Goal: Task Accomplishment & Management: Complete application form

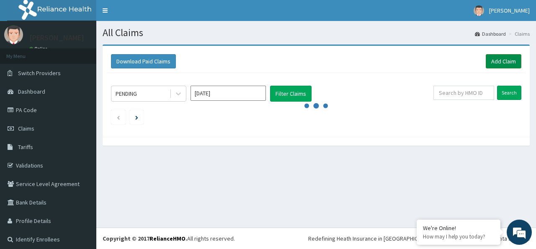
click at [492, 61] on link "Add Claim" at bounding box center [504, 61] width 36 height 14
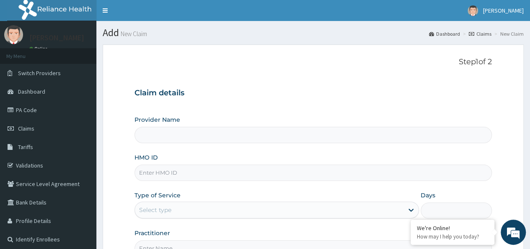
click at [280, 175] on input "HMO ID" at bounding box center [314, 172] width 358 height 16
paste input "NIG/10036/A"
type input "NIG/10036/A"
click at [275, 211] on div "Select type" at bounding box center [269, 209] width 269 height 13
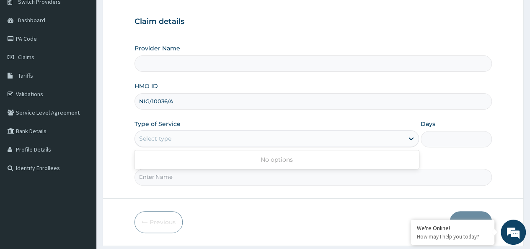
scroll to position [84, 0]
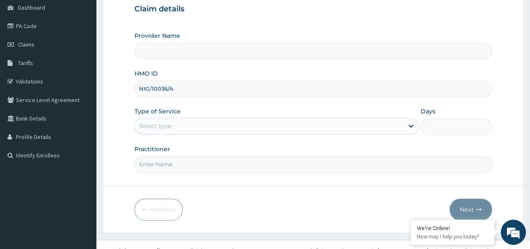
click at [342, 125] on div "Select type" at bounding box center [269, 125] width 269 height 13
click at [332, 127] on div "Select type" at bounding box center [269, 125] width 269 height 13
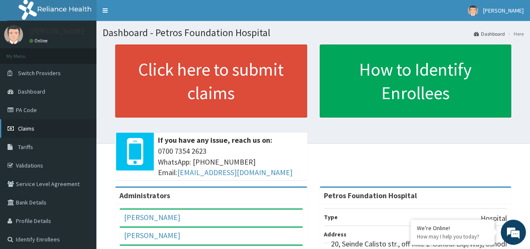
click at [29, 129] on span "Claims" at bounding box center [26, 128] width 16 height 8
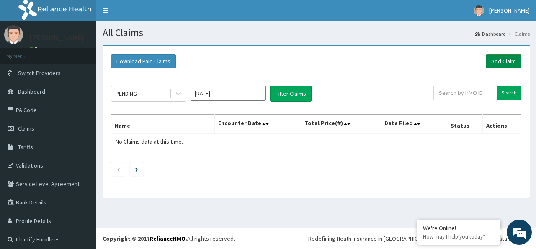
click at [497, 61] on link "Add Claim" at bounding box center [504, 61] width 36 height 14
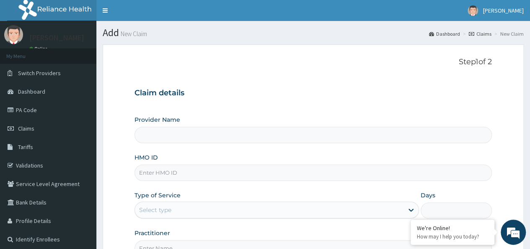
type input "Petros Foundation Hospital"
click at [338, 176] on input "HMO ID" at bounding box center [314, 172] width 358 height 16
paste input "NIG/10036/A"
type input "NIG/10036/A"
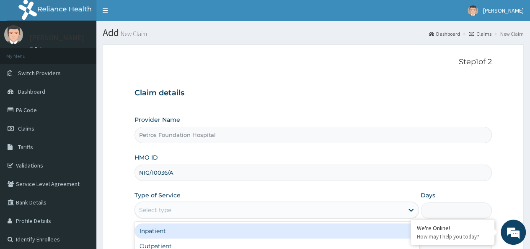
click at [324, 209] on div "Select type" at bounding box center [269, 209] width 269 height 13
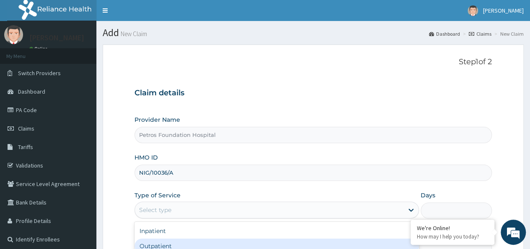
click at [319, 244] on div "Outpatient" at bounding box center [277, 245] width 285 height 15
type input "1"
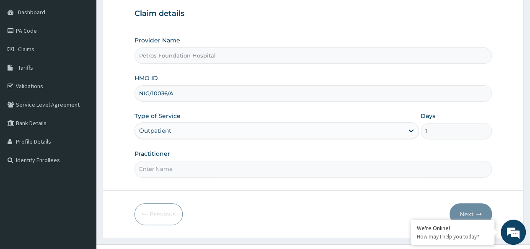
scroll to position [84, 0]
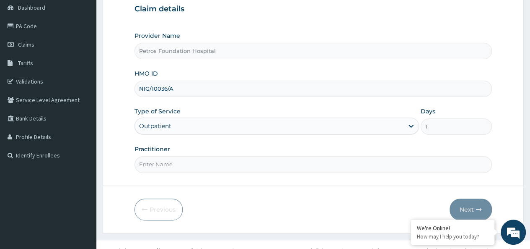
click at [322, 164] on input "Practitioner" at bounding box center [314, 164] width 358 height 16
type input "DR [PERSON_NAME]"
click at [467, 207] on button "Next" at bounding box center [471, 209] width 42 height 22
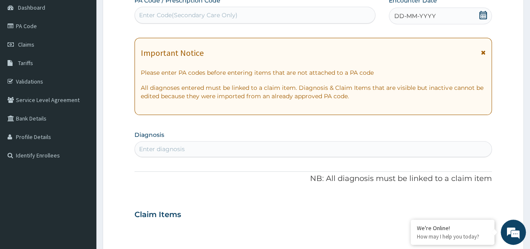
click at [482, 13] on icon at bounding box center [483, 15] width 8 height 8
click at [263, 147] on div "Enter diagnosis" at bounding box center [313, 148] width 357 height 13
type input "CELLULITIS"
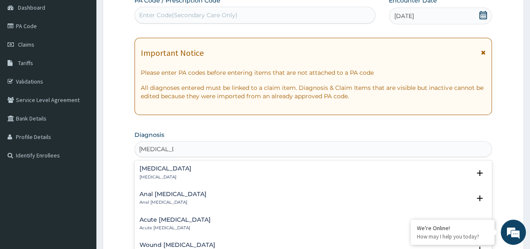
click at [236, 171] on div "Cellulitis Cellulitis" at bounding box center [313, 172] width 347 height 15
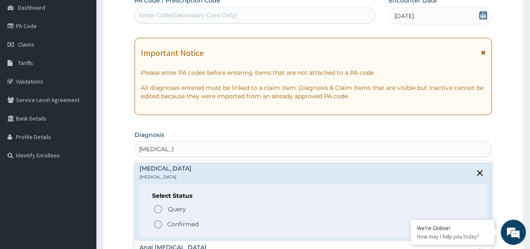
click at [159, 223] on icon "status option filled" at bounding box center [158, 224] width 10 height 10
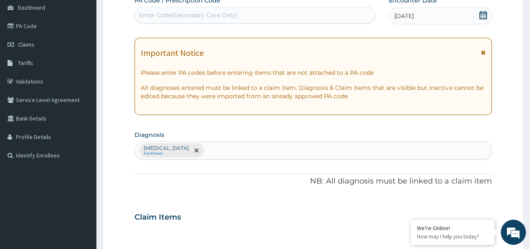
click at [254, 147] on div "Cellulitis Confirmed" at bounding box center [313, 150] width 357 height 18
click at [255, 145] on div "Cellulitis Confirmed" at bounding box center [313, 150] width 357 height 18
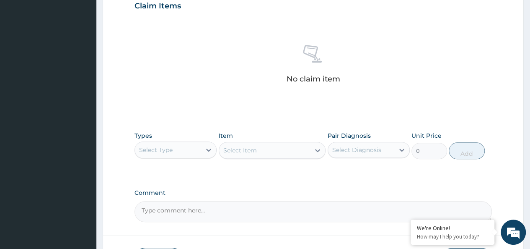
scroll to position [298, 0]
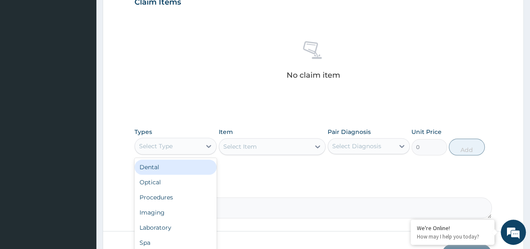
click at [186, 140] on div "Select Type" at bounding box center [168, 145] width 66 height 13
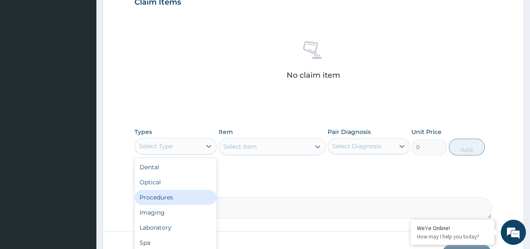
click at [181, 194] on div "Procedures" at bounding box center [176, 196] width 82 height 15
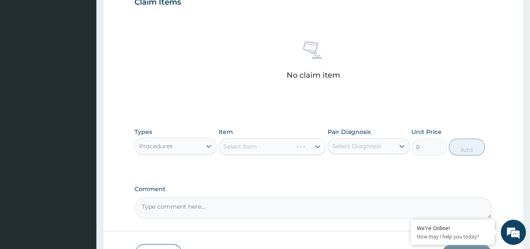
click at [275, 145] on div "Select Item" at bounding box center [272, 146] width 107 height 17
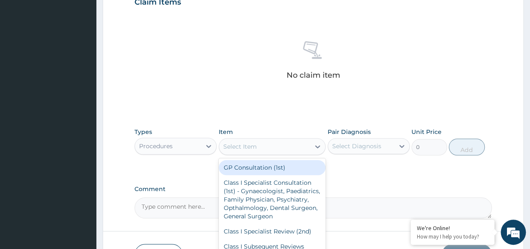
click at [275, 145] on div "Select Item" at bounding box center [264, 146] width 91 height 13
type input "GP"
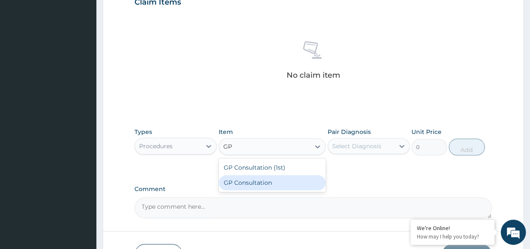
click at [262, 183] on div "GP Consultation" at bounding box center [272, 182] width 107 height 15
type input "2500"
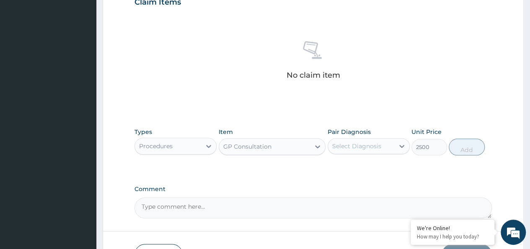
click at [375, 145] on div "Select Diagnosis" at bounding box center [356, 146] width 49 height 8
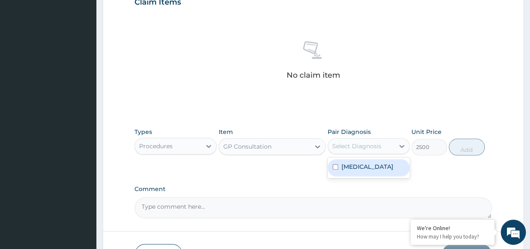
click at [374, 163] on div "Cellulitis" at bounding box center [369, 167] width 82 height 17
checkbox input "true"
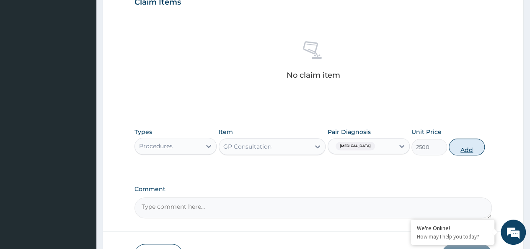
click at [469, 148] on button "Add" at bounding box center [467, 146] width 36 height 17
type input "0"
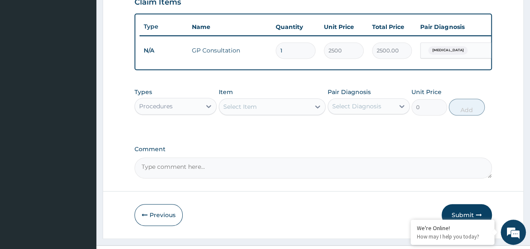
click at [195, 113] on div "Procedures" at bounding box center [168, 105] width 66 height 13
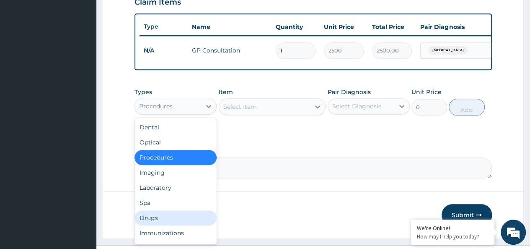
click at [176, 225] on div "Drugs" at bounding box center [176, 217] width 82 height 15
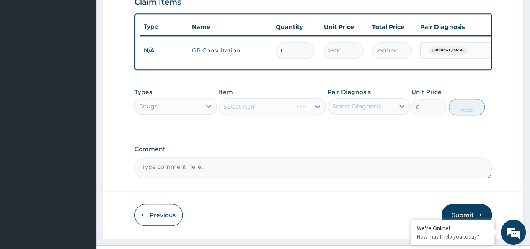
click at [274, 113] on div "Select Item" at bounding box center [272, 106] width 107 height 17
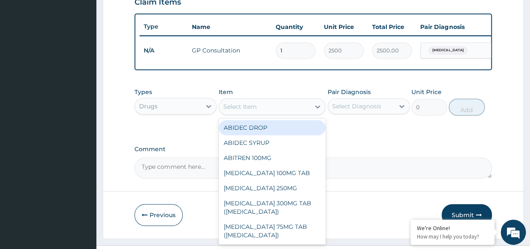
click at [274, 113] on div "Select Item" at bounding box center [264, 106] width 91 height 13
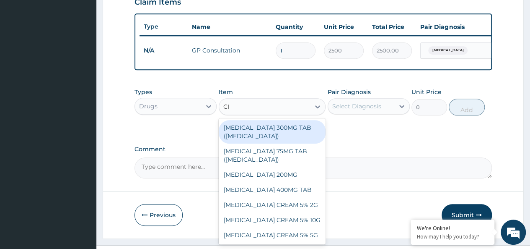
type input "CIP"
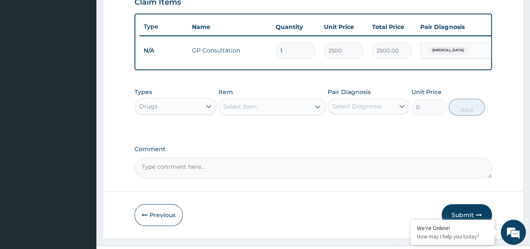
click at [274, 113] on div "Select Item" at bounding box center [264, 106] width 91 height 13
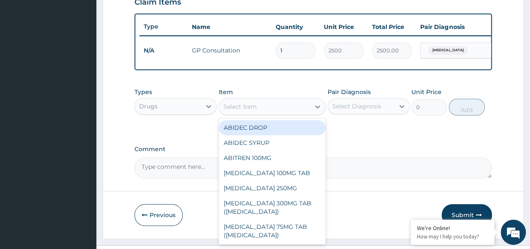
click at [273, 111] on div "Select Item" at bounding box center [264, 106] width 91 height 13
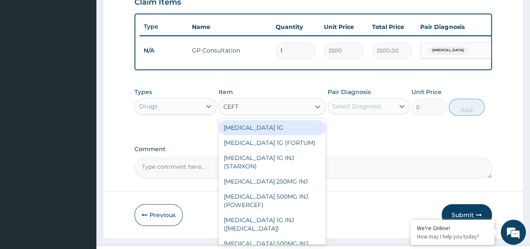
type input "CEFTR"
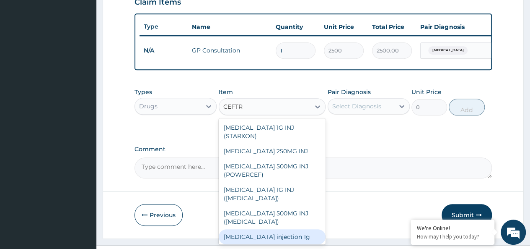
click at [298, 238] on div "Ceftriaxone injection 1g" at bounding box center [272, 236] width 107 height 15
type input "2000"
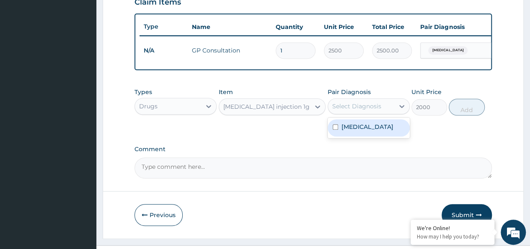
click at [371, 110] on div "Select Diagnosis" at bounding box center [356, 106] width 49 height 8
click at [368, 131] on div "Cellulitis" at bounding box center [369, 127] width 82 height 17
checkbox input "true"
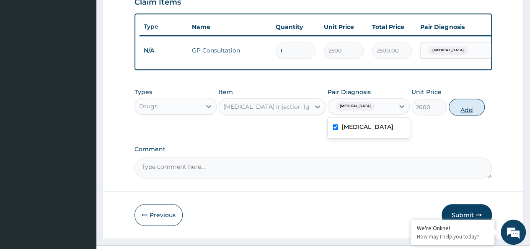
click at [470, 110] on button "Add" at bounding box center [467, 106] width 36 height 17
type input "0"
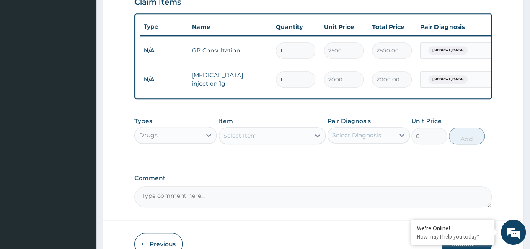
type input "2"
type input "4000.00"
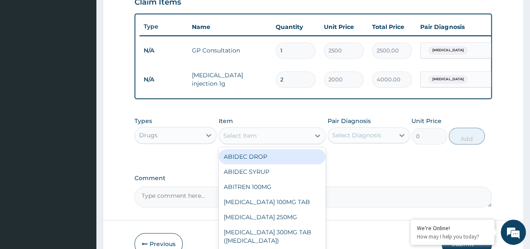
click at [282, 140] on div "Select Item" at bounding box center [264, 135] width 91 height 13
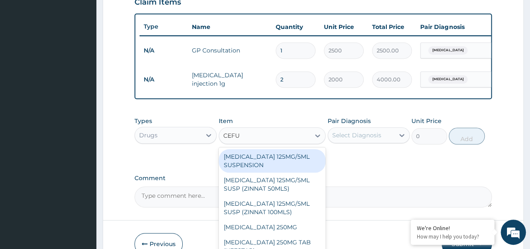
type input "CEFUR"
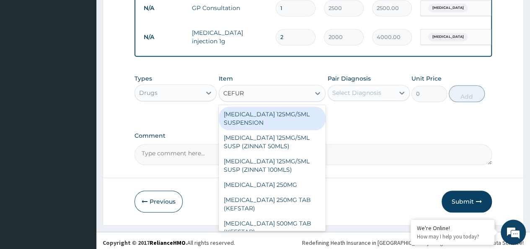
scroll to position [349, 0]
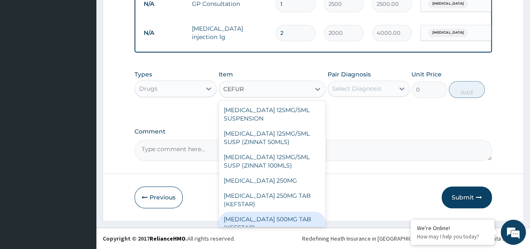
click at [319, 227] on div "CEFUROXIME 500MG TAB (KEFSTAR)" at bounding box center [272, 222] width 107 height 23
type input "300"
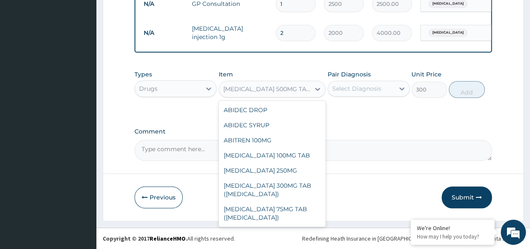
click at [297, 93] on div "CEFUROXIME 500MG TAB (KEFSTAR)" at bounding box center [267, 89] width 88 height 8
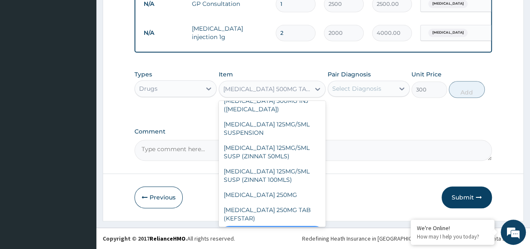
scroll to position [4105, 0]
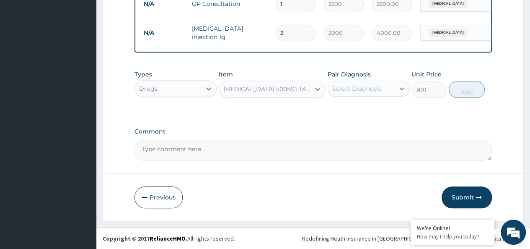
click at [243, 90] on div "CEFUROXIME 500MG TAB (KEFSTAR)" at bounding box center [267, 89] width 88 height 8
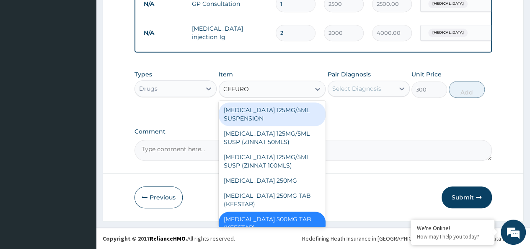
type input "CEFUROX"
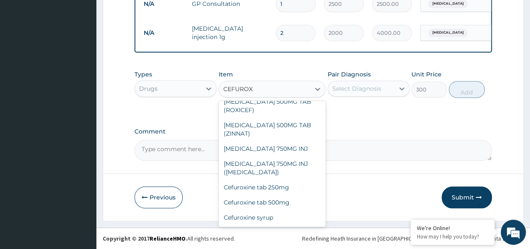
scroll to position [149, 0]
click at [305, 205] on div "Cefuroxine tab 500mg" at bounding box center [272, 201] width 107 height 15
type input "500"
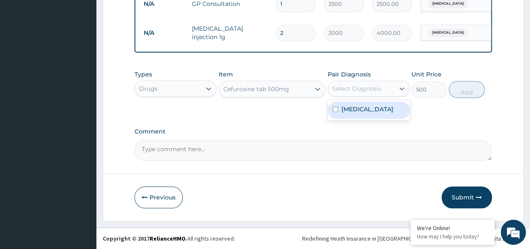
click at [360, 91] on div "Select Diagnosis" at bounding box center [356, 88] width 49 height 8
click at [362, 110] on label "Cellulitis" at bounding box center [368, 109] width 52 height 8
checkbox input "true"
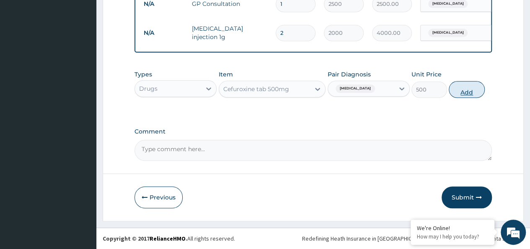
click at [466, 92] on button "Add" at bounding box center [467, 89] width 36 height 17
type input "0"
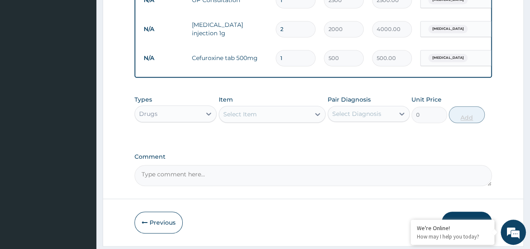
type input "10"
type input "5000.00"
type input "10"
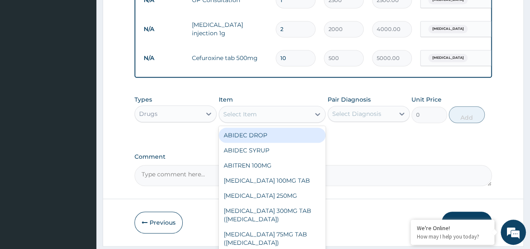
click at [266, 121] on div "Select Item" at bounding box center [264, 113] width 91 height 13
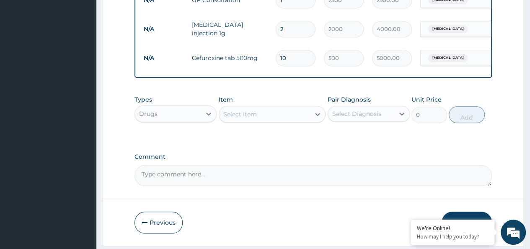
click at [263, 118] on div "Select Item" at bounding box center [264, 113] width 91 height 13
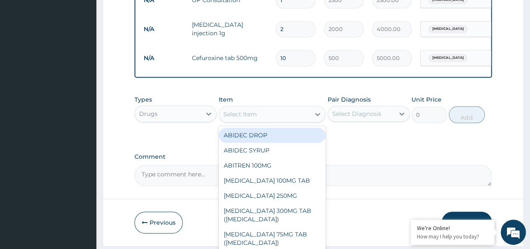
click at [263, 118] on div "Select Item" at bounding box center [264, 113] width 91 height 13
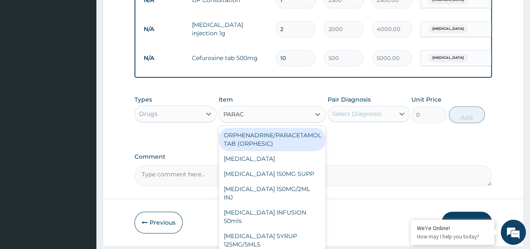
type input "PARACE"
click at [273, 145] on div "ORPHENADRINE/PARACETAMOL TAB (ORPHESIC)" at bounding box center [272, 138] width 107 height 23
type input "30"
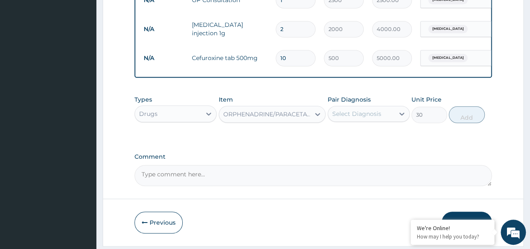
click at [365, 118] on div "Select Diagnosis" at bounding box center [356, 113] width 49 height 8
click at [368, 142] on div "Cellulitis" at bounding box center [369, 135] width 82 height 17
checkbox input "true"
click at [465, 122] on button "Add" at bounding box center [467, 114] width 36 height 17
type input "0"
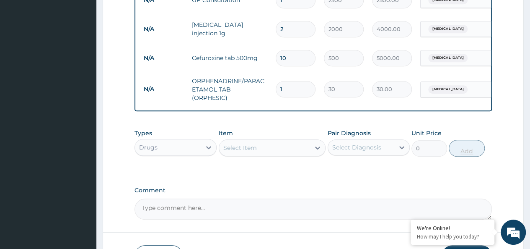
type input "10"
type input "300.00"
type input "10"
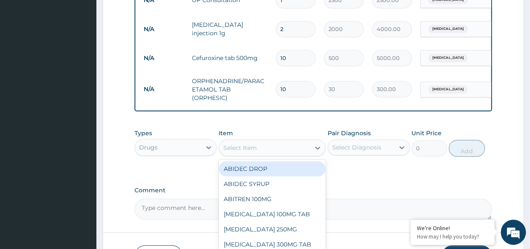
click at [234, 152] on div "Select Item" at bounding box center [240, 147] width 34 height 8
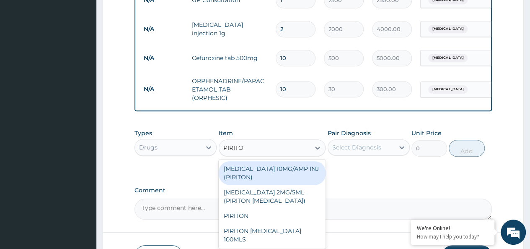
type input "PIRITON"
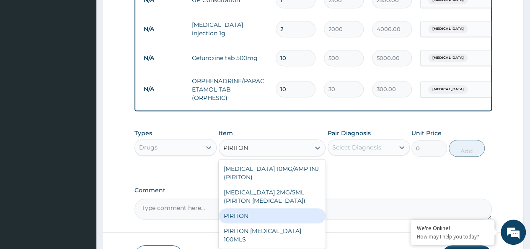
click at [267, 219] on div "PIRITON" at bounding box center [272, 215] width 107 height 15
type input "20"
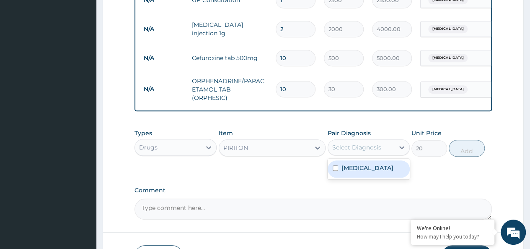
click at [364, 151] on div "Select Diagnosis" at bounding box center [356, 147] width 49 height 8
click at [364, 172] on label "Cellulitis" at bounding box center [368, 167] width 52 height 8
checkbox input "true"
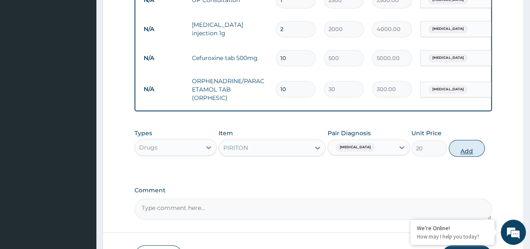
click at [468, 156] on button "Add" at bounding box center [467, 148] width 36 height 17
type input "0"
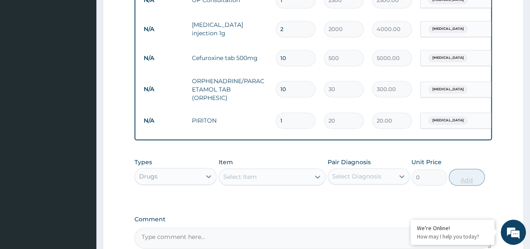
type input "2"
type input "40.00"
type input "3"
type input "60.00"
type input "4"
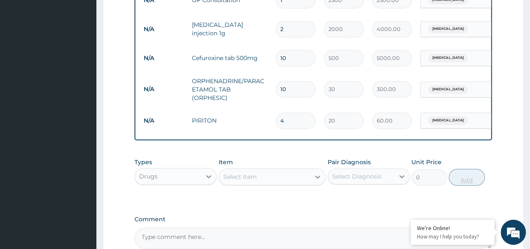
type input "80.00"
type input "5"
type input "100.00"
type input "6"
type input "120.00"
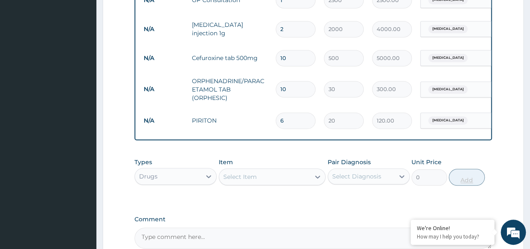
type input "7"
type input "140.00"
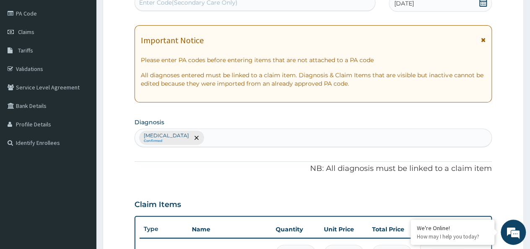
scroll to position [94, 0]
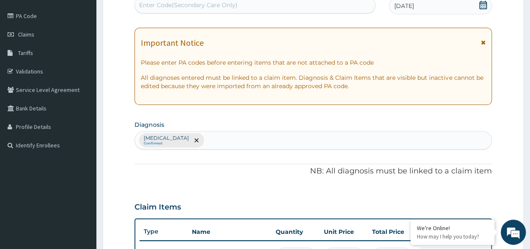
click at [332, 137] on div "Cellulitis Confirmed" at bounding box center [313, 140] width 357 height 18
type input "ITCHING"
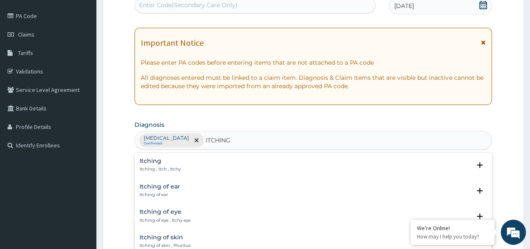
click at [169, 166] on p "Itching , Itch , Itchy" at bounding box center [160, 169] width 41 height 6
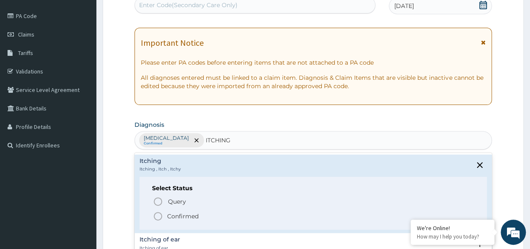
click at [158, 215] on icon "status option filled" at bounding box center [158, 216] width 10 height 10
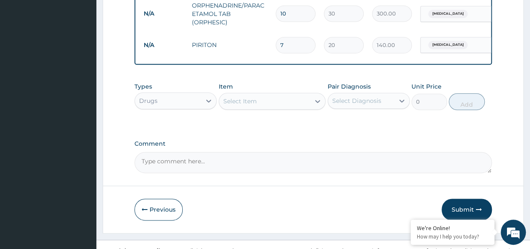
scroll to position [442, 0]
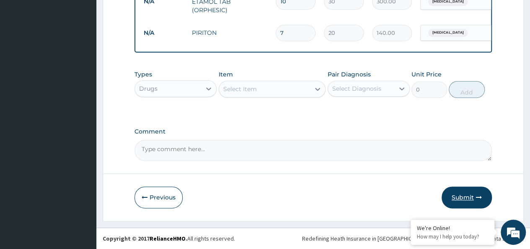
click at [469, 197] on button "Submit" at bounding box center [467, 197] width 50 height 22
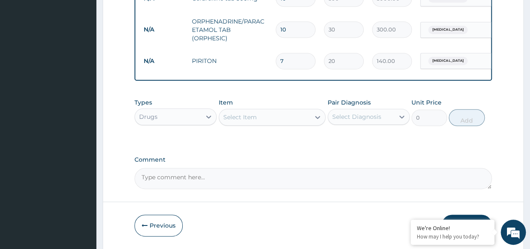
scroll to position [386, 0]
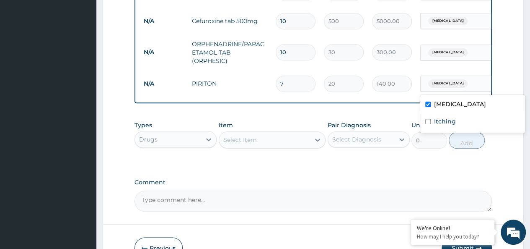
click at [453, 81] on div "Cellulitis" at bounding box center [455, 83] width 68 height 14
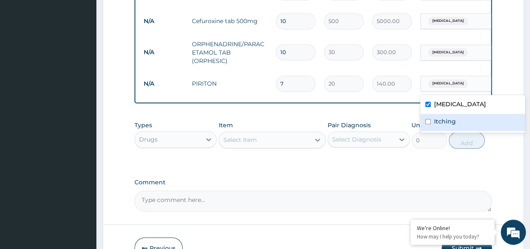
click at [430, 119] on input "checkbox" at bounding box center [427, 121] width 5 height 5
checkbox input "true"
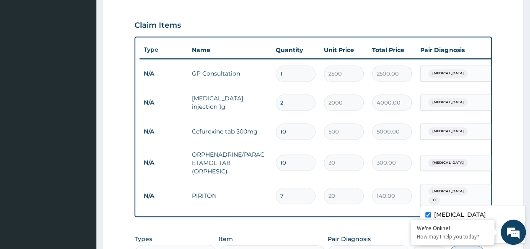
scroll to position [277, 0]
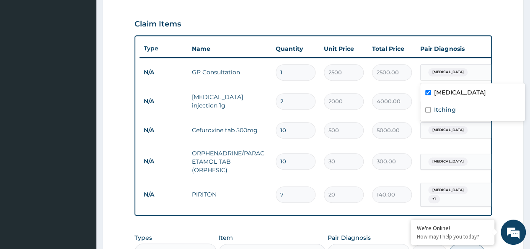
click at [467, 77] on div "Cellulitis" at bounding box center [455, 72] width 68 height 14
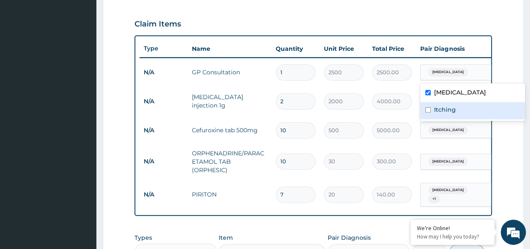
click at [448, 105] on label "Itching" at bounding box center [445, 109] width 22 height 8
checkbox input "true"
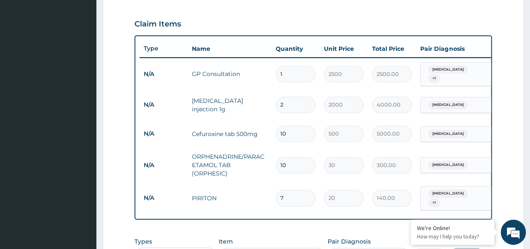
click at [497, 194] on form "Step 2 of 2 PA Code / Prescription Code Enter Code(Secondary Care Only) Encount…" at bounding box center [313, 77] width 421 height 619
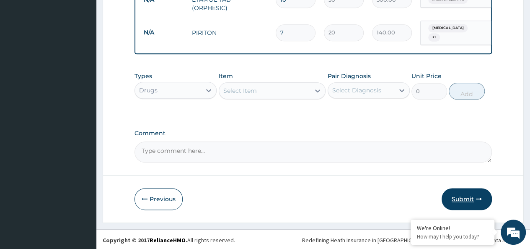
click at [468, 198] on button "Submit" at bounding box center [467, 199] width 50 height 22
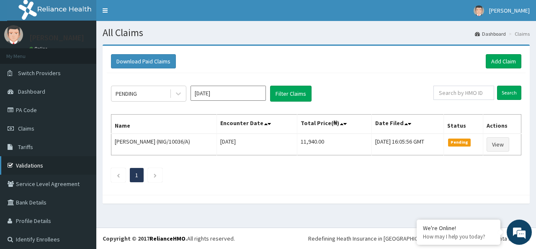
click at [30, 164] on link "Validations" at bounding box center [48, 165] width 96 height 18
click at [500, 61] on link "Add Claim" at bounding box center [504, 61] width 36 height 14
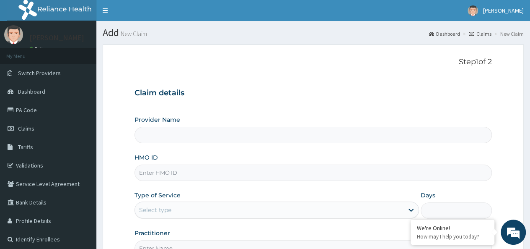
click at [288, 173] on input "HMO ID" at bounding box center [314, 172] width 358 height 16
paste input "CYA/11139/C"
type input "CYA/11139/C"
type input "Petros Foundation Hospital"
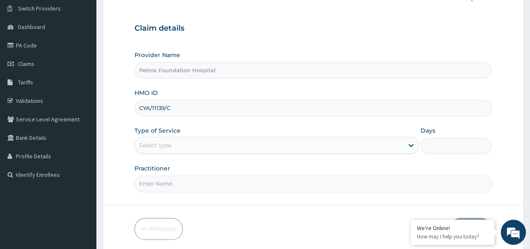
scroll to position [73, 0]
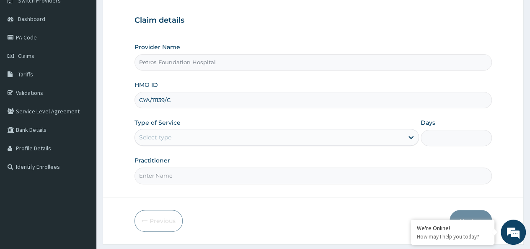
type input "CYA/11139/C"
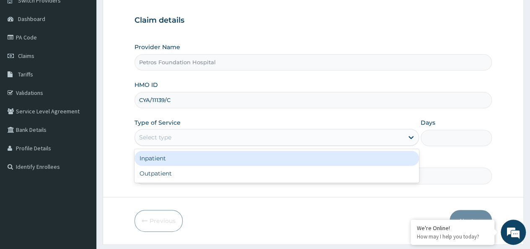
click at [314, 136] on div "Select type" at bounding box center [269, 136] width 269 height 13
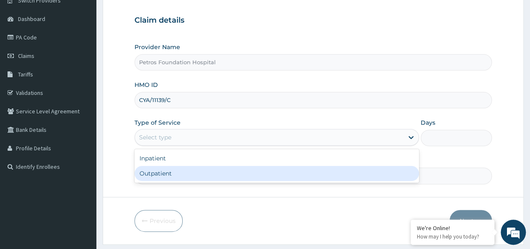
click at [260, 171] on div "Outpatient" at bounding box center [277, 173] width 285 height 15
type input "1"
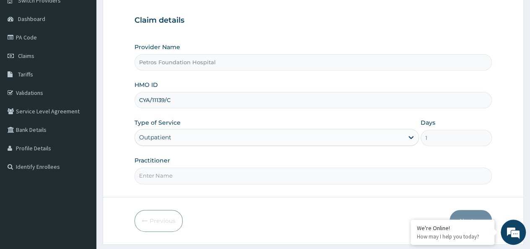
click at [327, 178] on input "Practitioner" at bounding box center [314, 175] width 358 height 16
type input "DR [PERSON_NAME]"
click at [468, 212] on button "Next" at bounding box center [471, 221] width 42 height 22
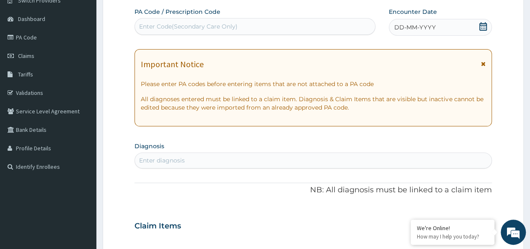
click at [486, 24] on icon at bounding box center [483, 26] width 8 height 8
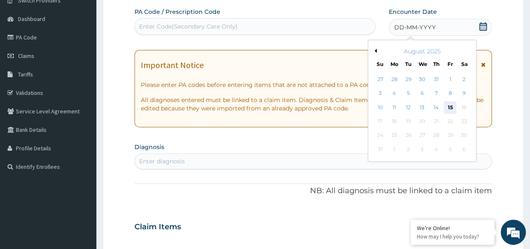
click at [452, 106] on div "15" at bounding box center [450, 107] width 13 height 13
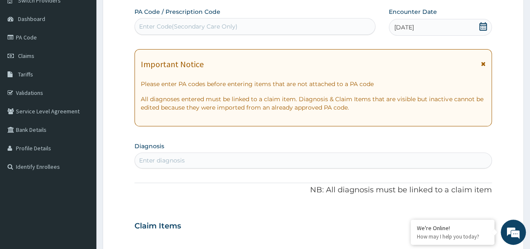
click at [272, 159] on div "Enter diagnosis" at bounding box center [313, 159] width 357 height 13
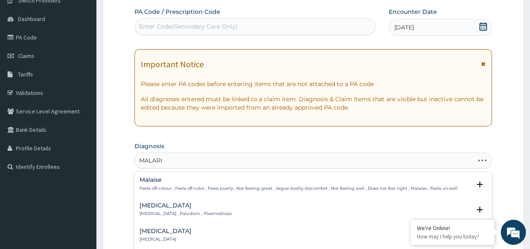
type input "MALARIA"
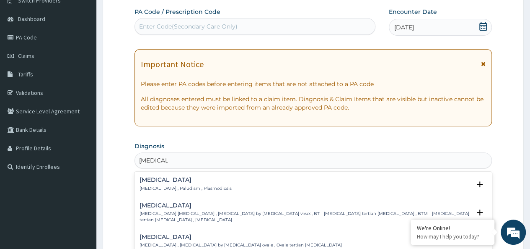
click at [214, 183] on div "Malaria Malaria , Paludism , Plasmodiosis" at bounding box center [313, 183] width 347 height 15
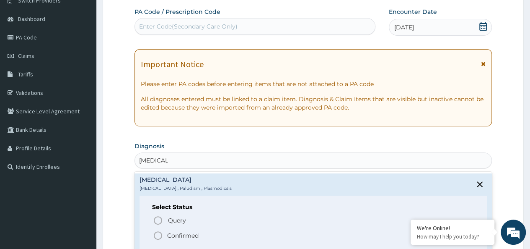
click at [160, 232] on icon "status option filled" at bounding box center [158, 235] width 10 height 10
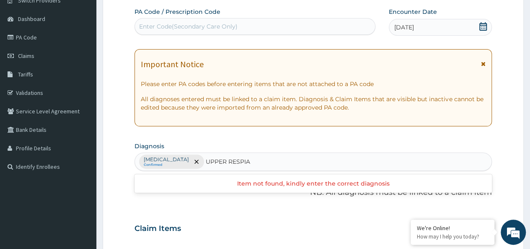
type input "UPPER RESPI"
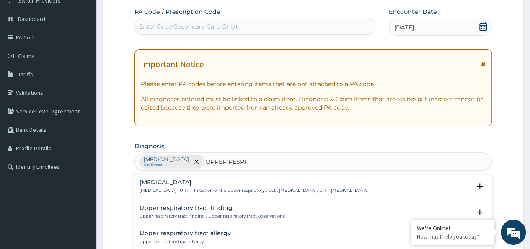
click at [215, 231] on h4 "Upper respiratory tract allergy" at bounding box center [185, 233] width 91 height 6
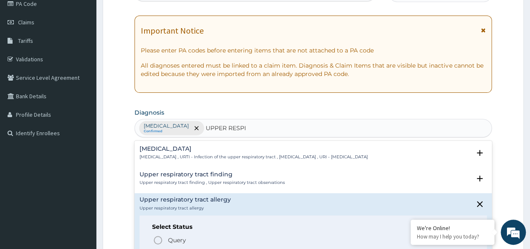
scroll to position [123, 0]
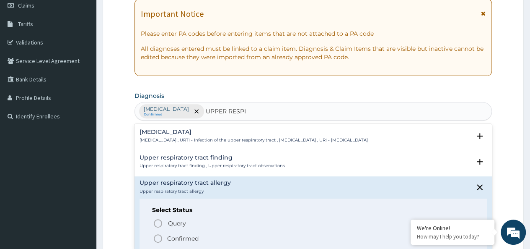
click at [173, 235] on p "Confirmed" at bounding box center [182, 238] width 31 height 8
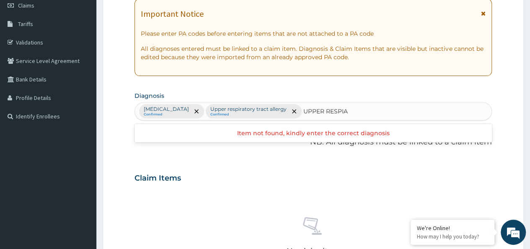
type input "UPPER RESPI"
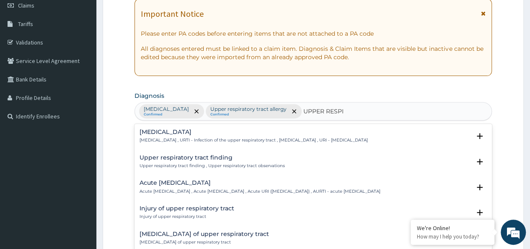
click at [191, 135] on h4 "Upper respiratory infection" at bounding box center [254, 132] width 228 height 6
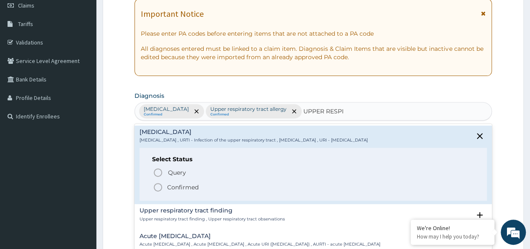
click at [158, 185] on icon "status option filled" at bounding box center [158, 187] width 10 height 10
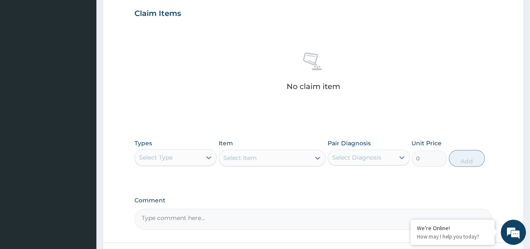
scroll to position [288, 0]
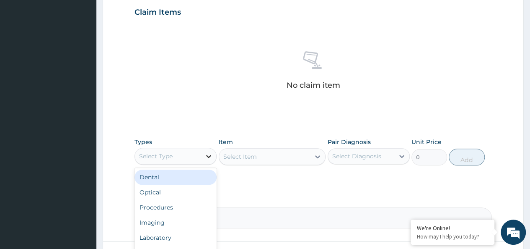
click at [208, 156] on icon at bounding box center [209, 156] width 8 height 8
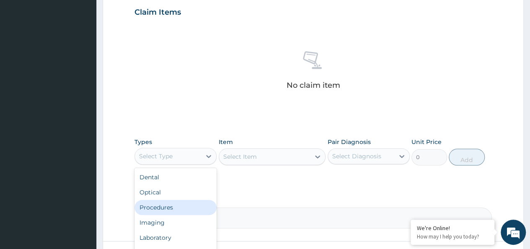
click at [196, 203] on div "Procedures" at bounding box center [176, 207] width 82 height 15
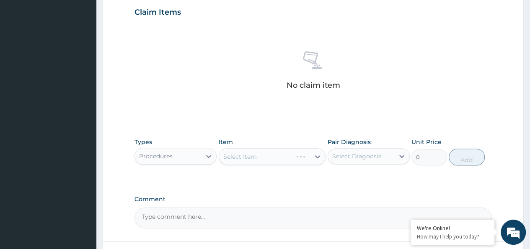
click at [262, 154] on div "Select Item" at bounding box center [272, 156] width 107 height 17
click at [262, 154] on div "Select Item" at bounding box center [264, 156] width 91 height 13
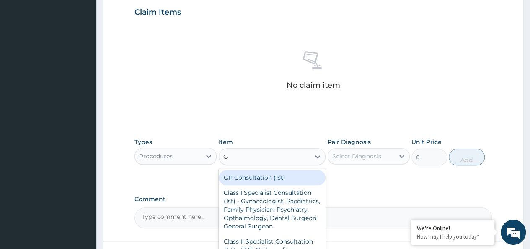
type input "GP"
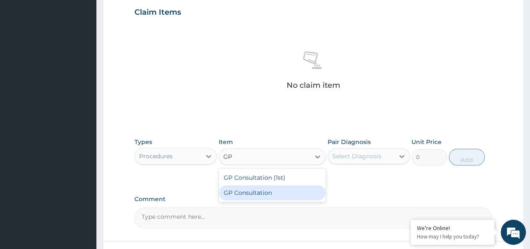
click at [256, 189] on div "GP Consultation" at bounding box center [272, 192] width 107 height 15
type input "2500"
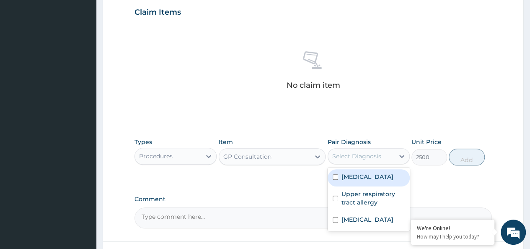
click at [368, 155] on div "Select Diagnosis" at bounding box center [356, 156] width 49 height 8
click at [368, 171] on div "Malaria" at bounding box center [369, 177] width 82 height 17
checkbox input "true"
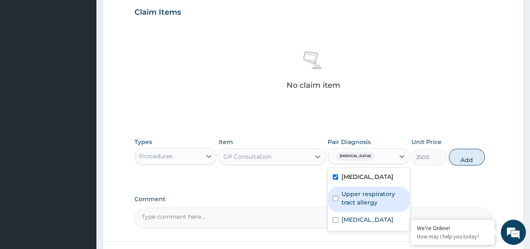
click at [365, 191] on label "Upper respiratory tract allergy" at bounding box center [373, 197] width 63 height 17
checkbox input "true"
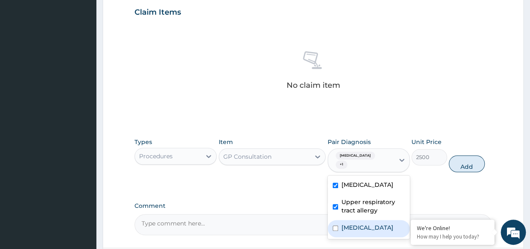
click at [372, 223] on label "Upper respiratory infection" at bounding box center [368, 227] width 52 height 8
checkbox input "true"
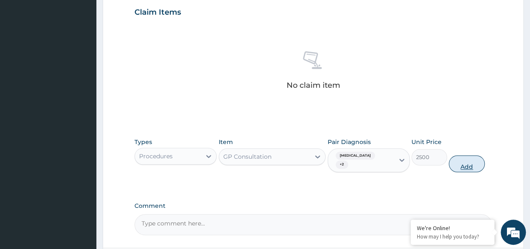
click at [469, 156] on button "Add" at bounding box center [467, 163] width 36 height 17
type input "0"
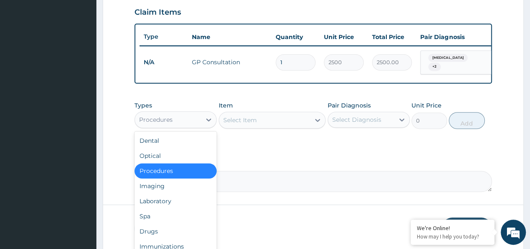
click at [194, 126] on div "Procedures" at bounding box center [168, 119] width 66 height 13
type input "DR"
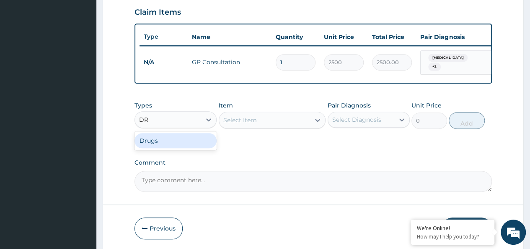
click at [185, 142] on div "Drugs" at bounding box center [176, 140] width 82 height 15
click at [254, 121] on div "Select Item" at bounding box center [272, 119] width 107 height 17
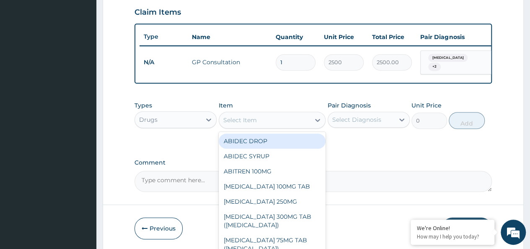
click at [254, 121] on div "Select Item" at bounding box center [240, 120] width 34 height 8
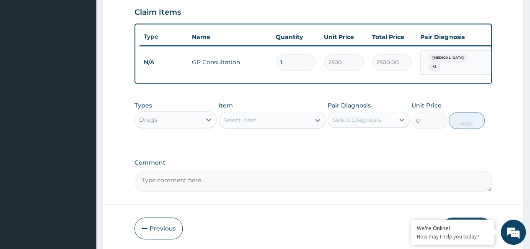
click at [254, 121] on div "Select Item" at bounding box center [240, 120] width 34 height 8
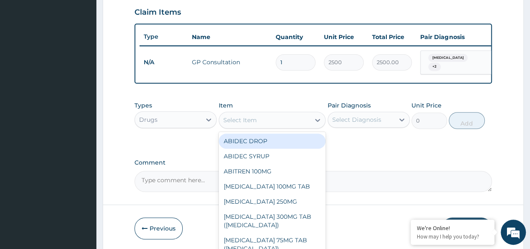
click at [254, 121] on div "Select Item" at bounding box center [240, 120] width 34 height 8
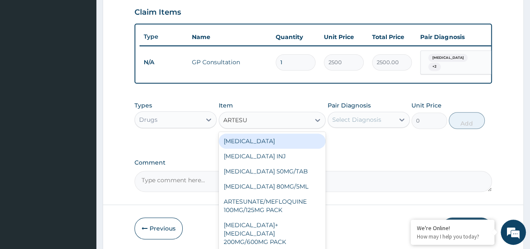
type input "ARTESUN"
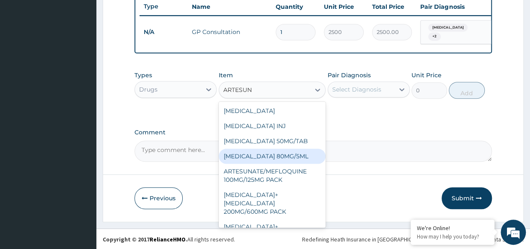
scroll to position [321, 0]
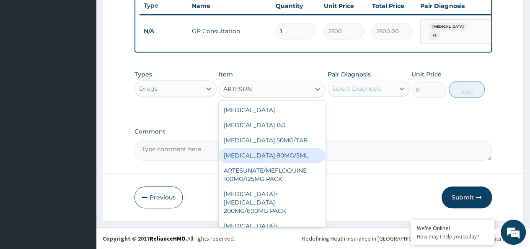
click at [324, 221] on div "ARTESUNATE ARTESUNATE INJ ARTESUNATE 50MG/TAB ARTESUNATE 80MG/5ML ARTESUNATE/ME…" at bounding box center [272, 164] width 107 height 126
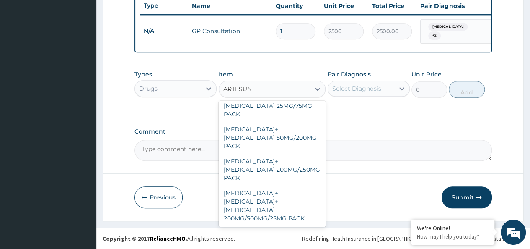
scroll to position [130, 0]
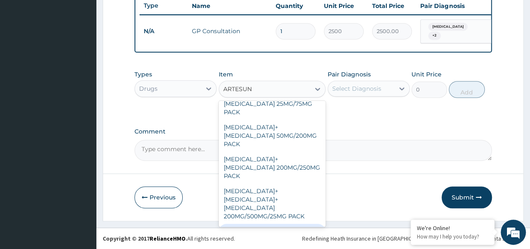
click at [295, 223] on div "Artesunate IV 60mg" at bounding box center [272, 230] width 107 height 15
type input "2000"
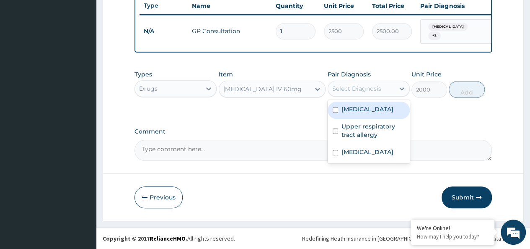
click at [358, 89] on div "Select Diagnosis" at bounding box center [356, 88] width 49 height 8
click at [365, 110] on div "Malaria" at bounding box center [369, 109] width 82 height 17
checkbox input "true"
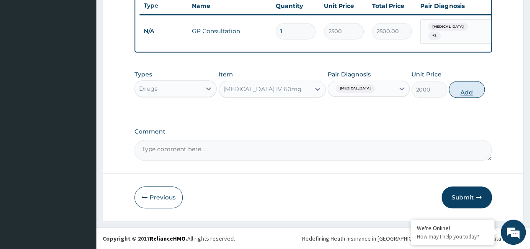
click at [472, 91] on button "Add" at bounding box center [467, 89] width 36 height 17
type input "0"
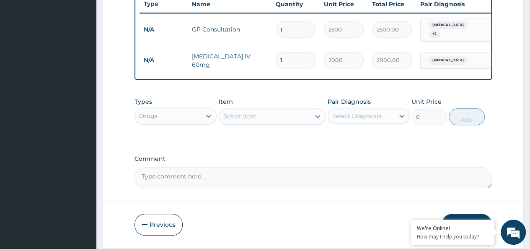
type input "2"
type input "4000.00"
type input "3"
type input "6000.00"
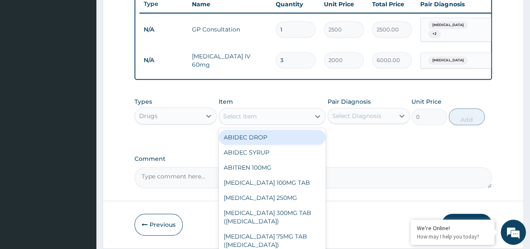
click at [290, 117] on div "Select Item" at bounding box center [264, 115] width 91 height 13
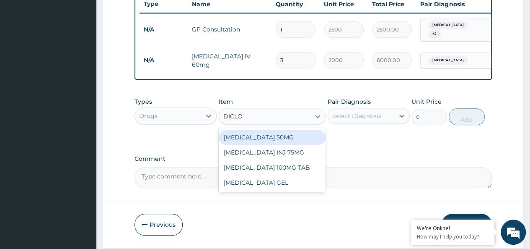
type input "DICLOF"
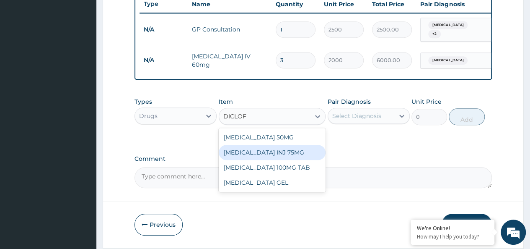
click at [288, 153] on div "DICLOFENAC INJ 75MG" at bounding box center [272, 152] width 107 height 15
type input "600"
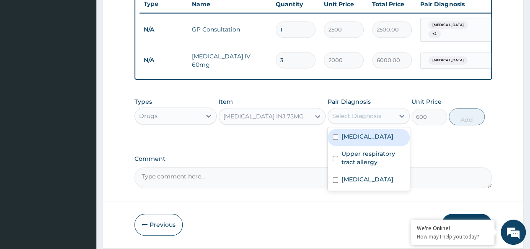
click at [350, 120] on div "Select Diagnosis" at bounding box center [356, 115] width 49 height 8
click at [350, 139] on label "Malaria" at bounding box center [368, 136] width 52 height 8
checkbox input "true"
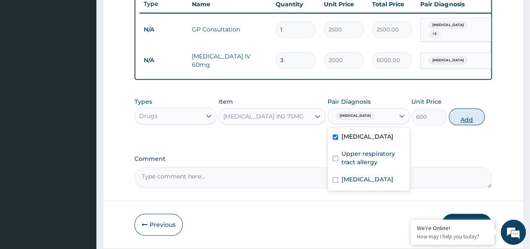
click at [463, 119] on button "Add" at bounding box center [467, 116] width 36 height 17
type input "0"
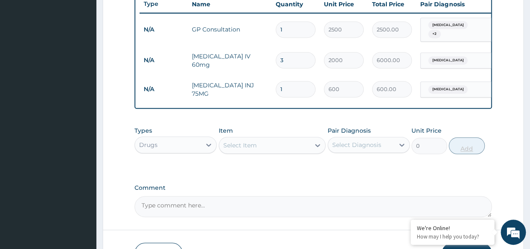
type input "2"
type input "1200.00"
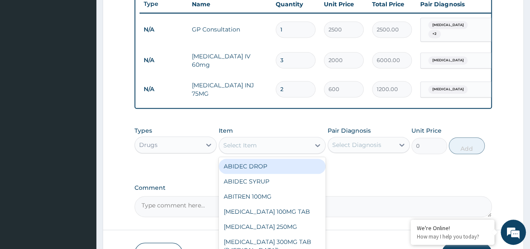
click at [281, 152] on div "Select Item" at bounding box center [264, 144] width 91 height 13
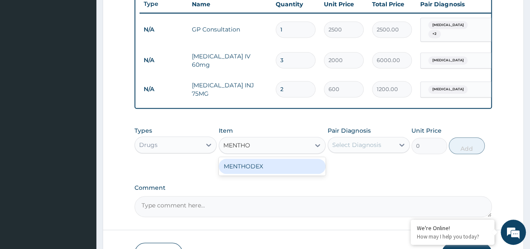
type input "MENTHOD"
click at [275, 175] on div "MENTHODEX" at bounding box center [272, 166] width 107 height 18
click at [272, 169] on div "MENTHODEX" at bounding box center [272, 165] width 107 height 15
type input "1500"
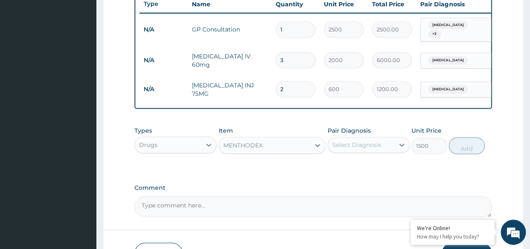
click at [349, 154] on div "Pair Diagnosis Select Diagnosis" at bounding box center [369, 140] width 82 height 28
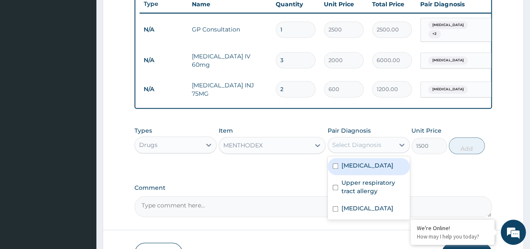
click at [347, 148] on div "Select Diagnosis" at bounding box center [356, 144] width 49 height 8
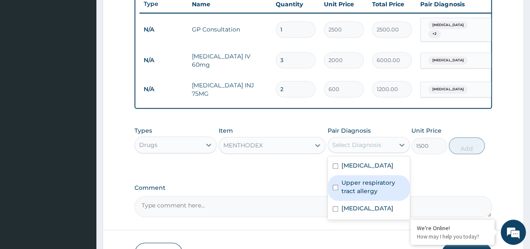
click at [359, 187] on label "Upper respiratory tract allergy" at bounding box center [373, 186] width 63 height 17
checkbox input "true"
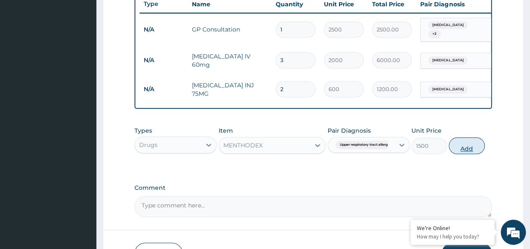
click at [470, 148] on button "Add" at bounding box center [467, 145] width 36 height 17
type input "0"
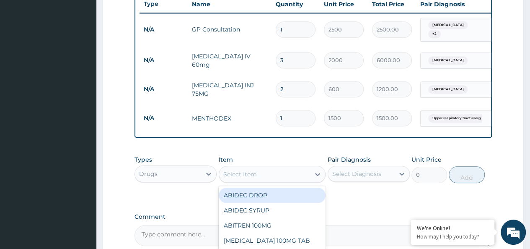
click at [266, 175] on div "Select Item" at bounding box center [264, 173] width 91 height 13
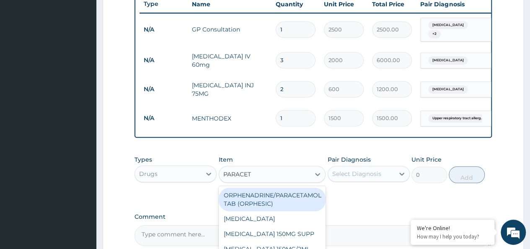
type input "PARACETA"
click at [275, 205] on div "ORPHENADRINE/PARACETAMOL TAB (ORPHESIC)" at bounding box center [272, 198] width 107 height 23
type input "30"
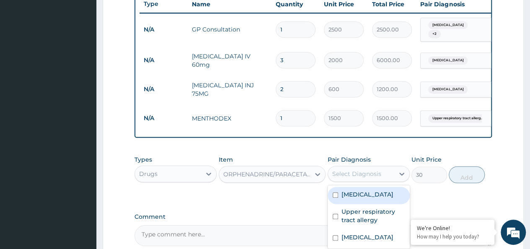
click at [352, 178] on div "Select Diagnosis" at bounding box center [356, 173] width 49 height 8
click at [359, 202] on div "Malaria" at bounding box center [369, 195] width 82 height 17
checkbox input "true"
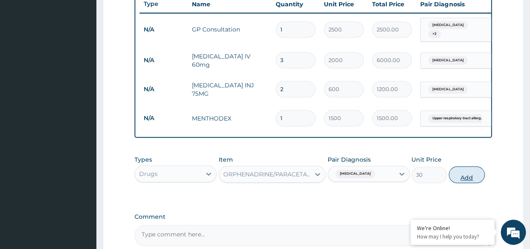
click at [466, 181] on button "Add" at bounding box center [467, 174] width 36 height 17
type input "0"
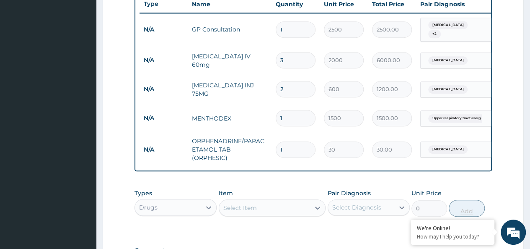
type input "10"
type input "300.00"
type input "10"
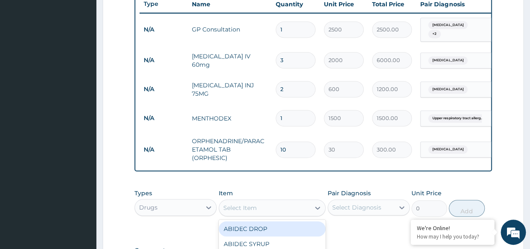
click at [262, 211] on div "Select Item" at bounding box center [264, 207] width 91 height 13
type input "AZITHRO"
click at [268, 228] on div "AZITHROMYCIN 250MG CAP" at bounding box center [272, 228] width 107 height 15
type input "120"
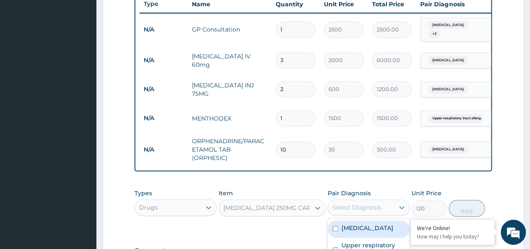
click at [351, 210] on div "Select Diagnosis" at bounding box center [356, 207] width 49 height 8
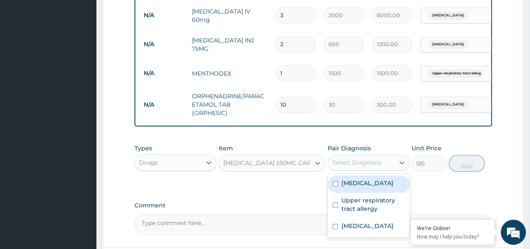
scroll to position [371, 0]
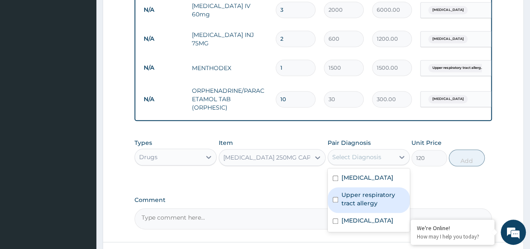
click at [349, 205] on label "Upper respiratory tract allergy" at bounding box center [373, 198] width 63 height 17
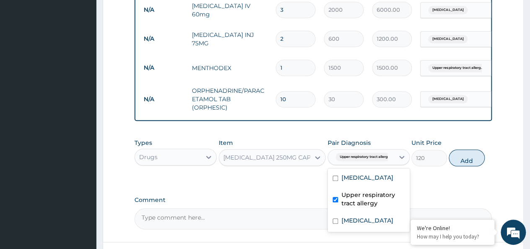
click at [347, 206] on label "Upper respiratory tract allergy" at bounding box center [373, 198] width 63 height 17
checkbox input "false"
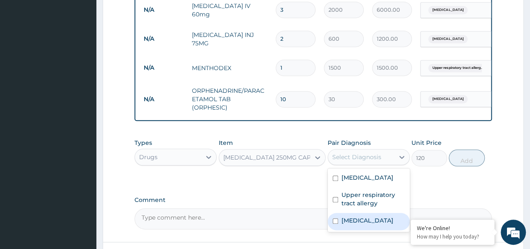
click at [347, 223] on label "Upper respiratory infection" at bounding box center [368, 220] width 52 height 8
checkbox input "true"
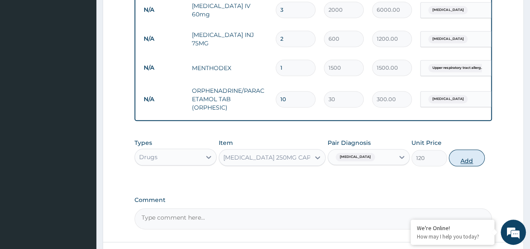
click at [470, 159] on button "Add" at bounding box center [467, 157] width 36 height 17
type input "0"
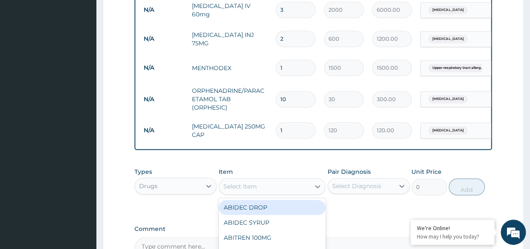
click at [284, 189] on div "Select Item" at bounding box center [264, 185] width 91 height 13
click at [261, 189] on div "Select Item" at bounding box center [264, 185] width 91 height 13
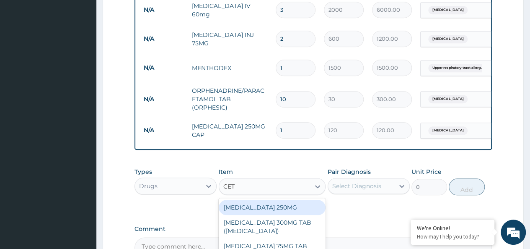
type input "CETR"
click at [261, 211] on div "CETRIZINE 10MG" at bounding box center [272, 207] width 107 height 15
type input "50"
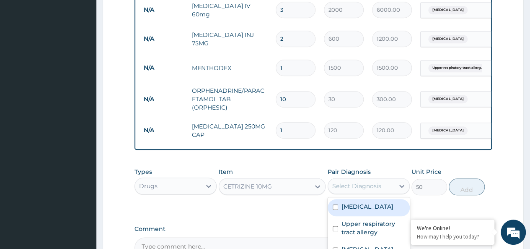
click at [344, 192] on div "Select Diagnosis" at bounding box center [361, 185] width 66 height 13
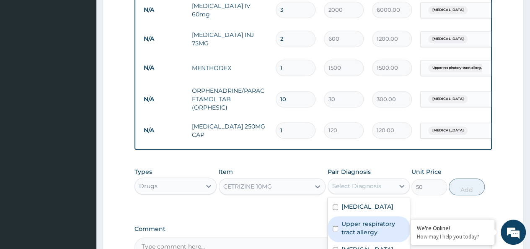
click at [353, 234] on label "Upper respiratory tract allergy" at bounding box center [373, 227] width 63 height 17
checkbox input "true"
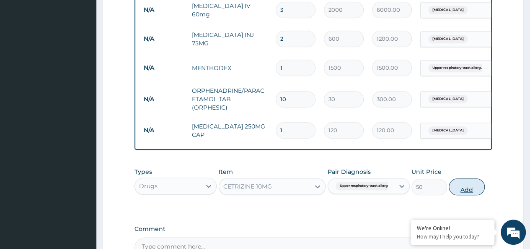
click at [468, 188] on button "Add" at bounding box center [467, 186] width 36 height 17
type input "0"
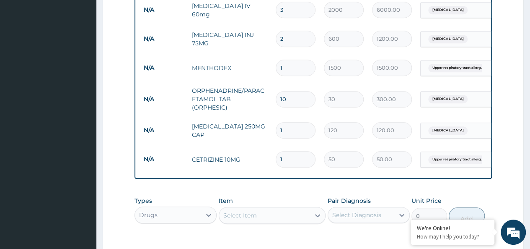
type input "10"
type input "500.00"
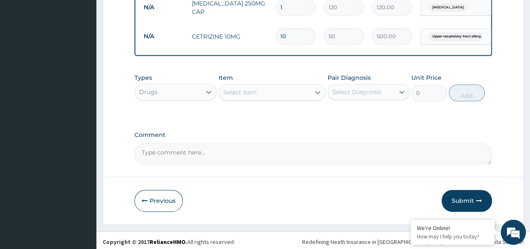
scroll to position [500, 0]
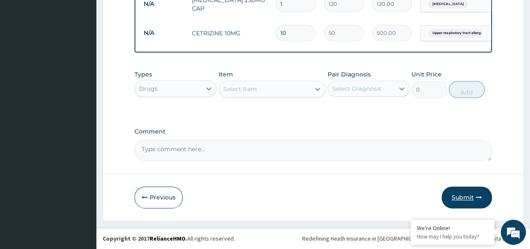
type input "10"
click at [465, 197] on button "Submit" at bounding box center [467, 197] width 50 height 22
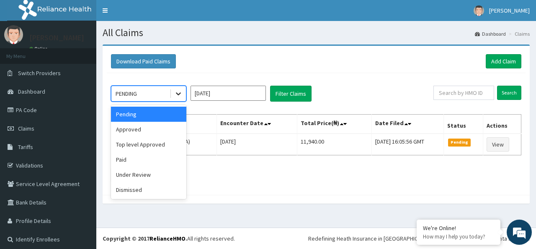
click at [177, 95] on icon at bounding box center [178, 93] width 8 height 8
click at [171, 126] on div "Approved" at bounding box center [148, 129] width 75 height 15
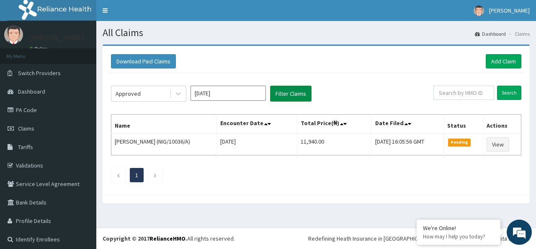
click at [284, 93] on button "Filter Claims" at bounding box center [290, 94] width 41 height 16
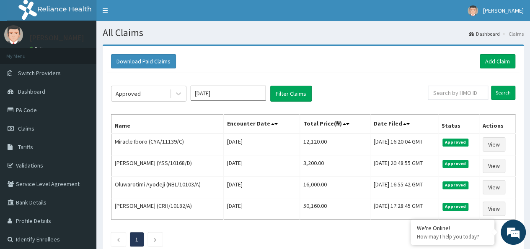
click at [328, 73] on div "Approved Aug 2025 Filter Claims Search Name Encounter Date Total Price(₦) Date …" at bounding box center [313, 163] width 413 height 181
click at [498, 62] on link "Add Claim" at bounding box center [498, 61] width 36 height 14
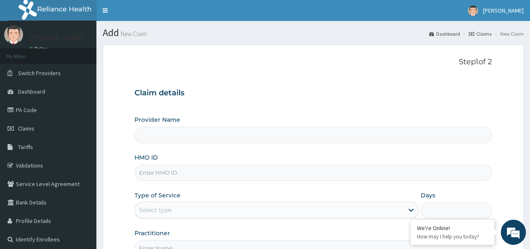
type input "Petros Foundation Hospital"
click at [326, 170] on input "HMO ID" at bounding box center [314, 172] width 358 height 16
click at [302, 173] on input "25179451/0" at bounding box center [314, 172] width 358 height 16
type input "2"
paste input "CYA/11139/C"
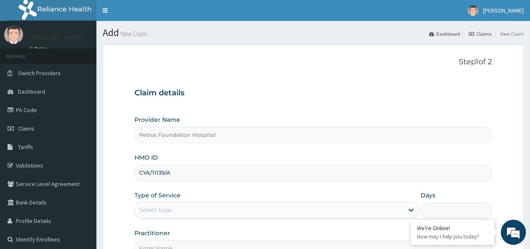
type input "CYA/11139/A"
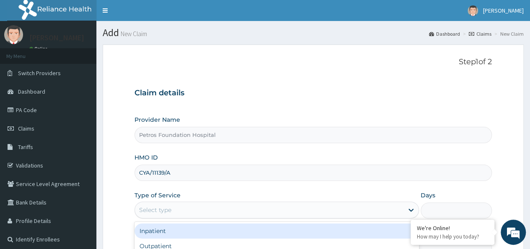
click at [293, 209] on div "Select type" at bounding box center [269, 209] width 269 height 13
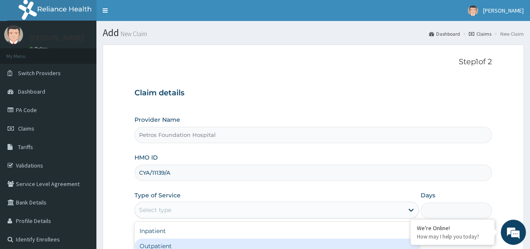
click at [294, 238] on div "Outpatient" at bounding box center [277, 245] width 285 height 15
type input "1"
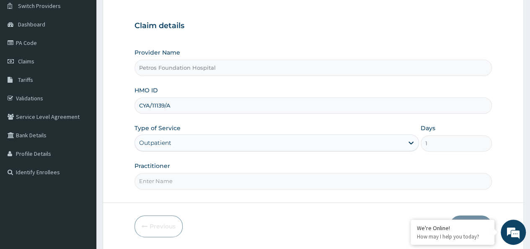
scroll to position [84, 0]
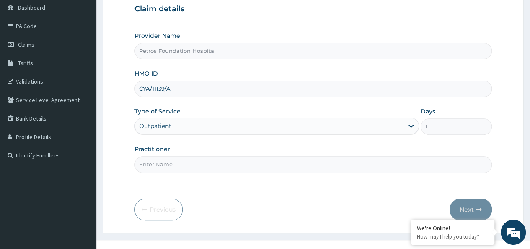
click at [399, 162] on input "Practitioner" at bounding box center [314, 164] width 358 height 16
type input "DR PETER"
click at [468, 207] on button "Next" at bounding box center [471, 209] width 42 height 22
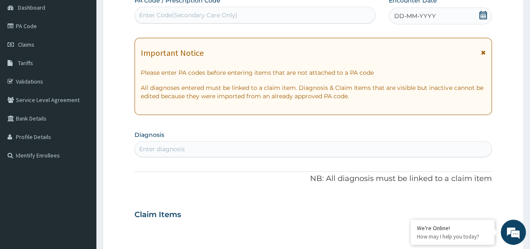
click at [485, 15] on icon at bounding box center [483, 15] width 8 height 8
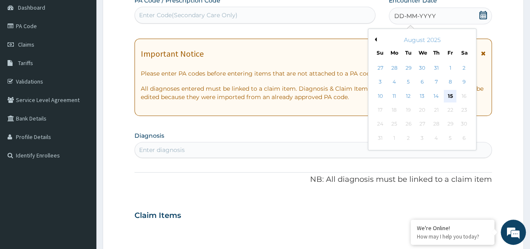
click at [448, 92] on div "15" at bounding box center [450, 96] width 13 height 13
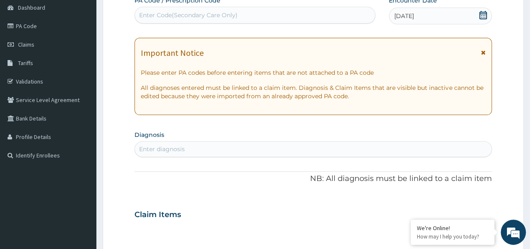
click at [364, 149] on div "Enter diagnosis" at bounding box center [313, 148] width 357 height 13
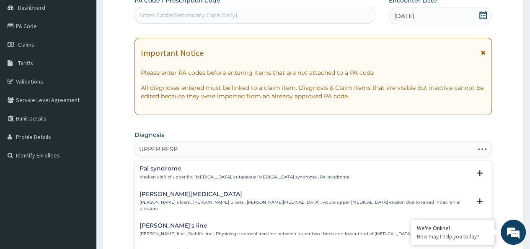
type input "UPPER RESPI"
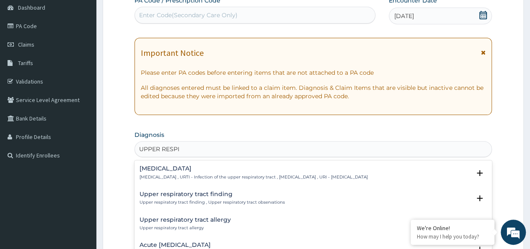
click at [240, 178] on p "Upper respiratory infection , URTI - Infection of the upper respiratory tract ,…" at bounding box center [254, 177] width 228 height 6
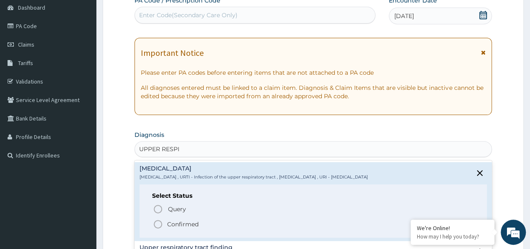
click at [155, 223] on icon "status option filled" at bounding box center [158, 224] width 10 height 10
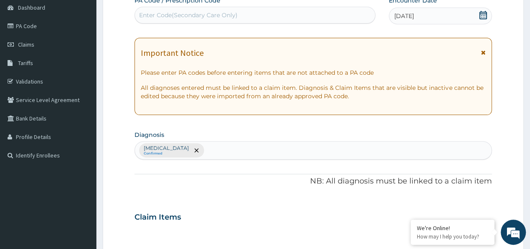
type input "Z"
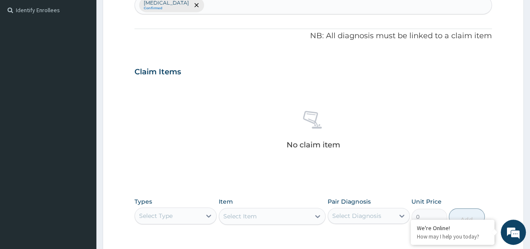
scroll to position [235, 0]
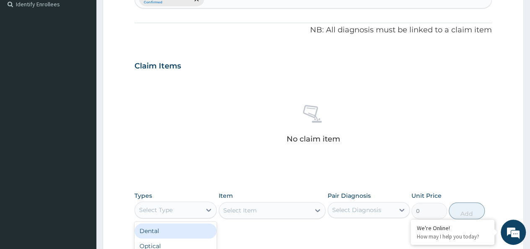
click at [192, 210] on div "Select Type" at bounding box center [168, 209] width 66 height 13
click at [191, 210] on div "Select Type" at bounding box center [168, 209] width 66 height 13
type input "PROCE"
click at [179, 228] on div "Procedures" at bounding box center [176, 230] width 82 height 15
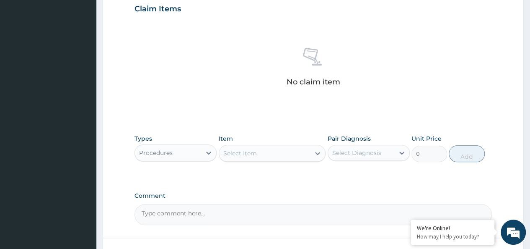
scroll to position [302, 0]
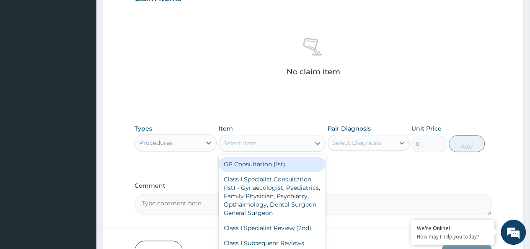
click at [266, 139] on div "Select Item" at bounding box center [264, 142] width 91 height 13
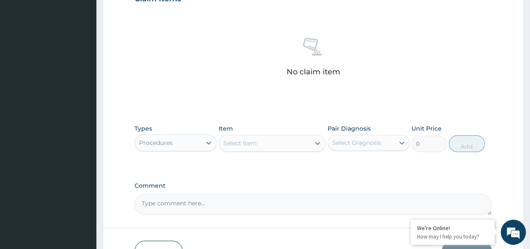
click at [266, 139] on div "Select Item" at bounding box center [264, 142] width 91 height 13
type input "C"
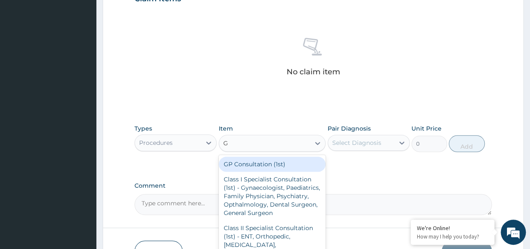
type input "GP"
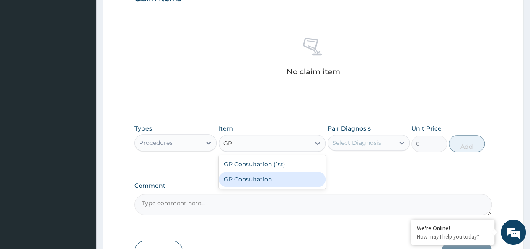
click at [264, 173] on div "GP Consultation" at bounding box center [272, 178] width 107 height 15
type input "2500"
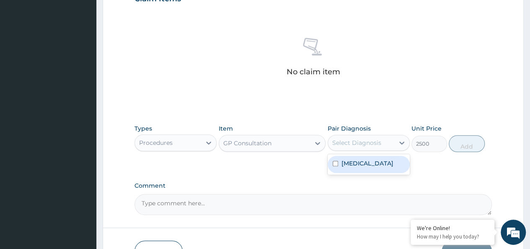
click at [351, 143] on div "Select Diagnosis" at bounding box center [356, 142] width 49 height 8
click at [355, 163] on label "Upper respiratory infection" at bounding box center [368, 163] width 52 height 8
checkbox input "true"
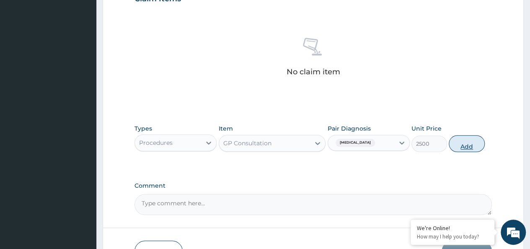
click at [468, 142] on button "Add" at bounding box center [467, 143] width 36 height 17
type input "0"
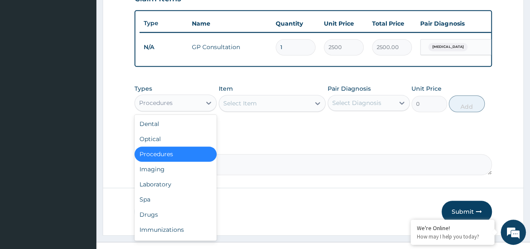
click at [189, 109] on div "Procedures" at bounding box center [168, 102] width 66 height 13
click at [165, 215] on div "Drugs" at bounding box center [176, 214] width 82 height 15
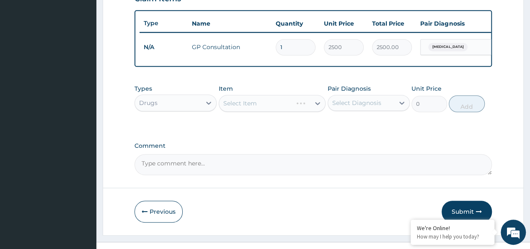
click at [243, 108] on div "Select Item" at bounding box center [272, 103] width 107 height 17
click at [257, 106] on div "Select Item" at bounding box center [272, 103] width 107 height 17
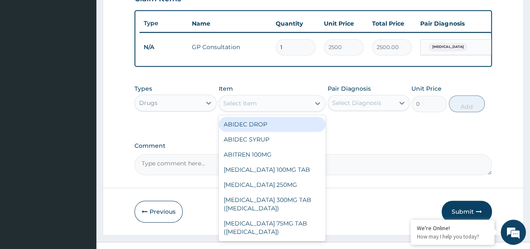
click at [275, 108] on div "Select Item" at bounding box center [264, 102] width 91 height 13
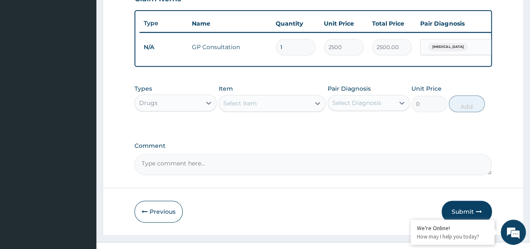
click at [275, 108] on div "Select Item" at bounding box center [264, 102] width 91 height 13
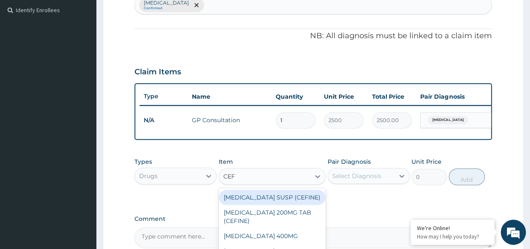
scroll to position [212, 0]
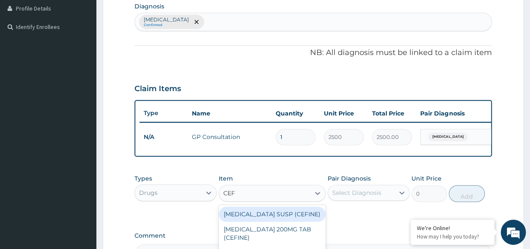
type input "CEF"
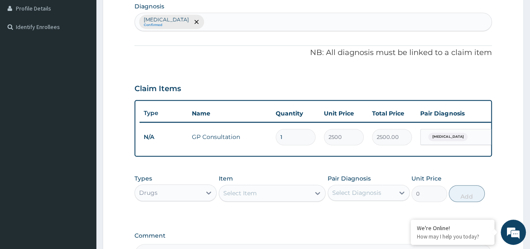
click at [328, 18] on div "Upper respiratory infection Confirmed" at bounding box center [313, 22] width 357 height 18
click at [262, 16] on div "Upper respiratory infection Confirmed" at bounding box center [313, 22] width 357 height 18
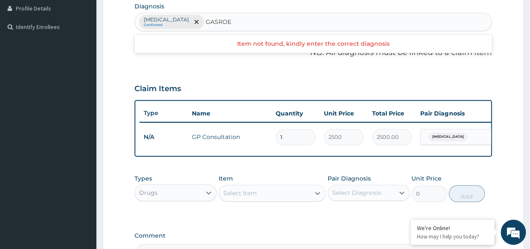
click at [232, 18] on input "GASROE" at bounding box center [219, 22] width 26 height 8
type input "GASTROE"
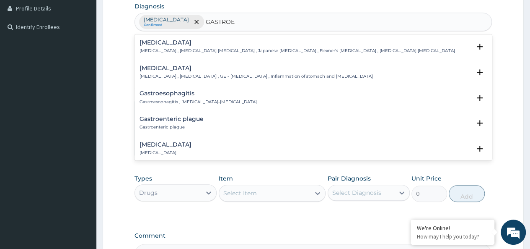
click at [243, 72] on div "Gastroenteritis Gastroenteritis , Gastroenteropathy , GE - Gastroenteritis , In…" at bounding box center [256, 72] width 233 height 15
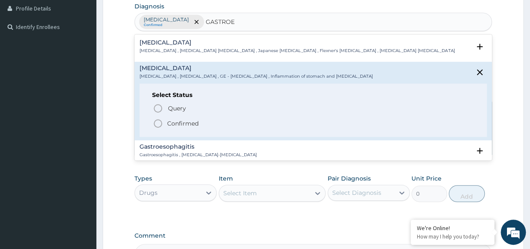
click at [158, 120] on icon "status option filled" at bounding box center [158, 123] width 10 height 10
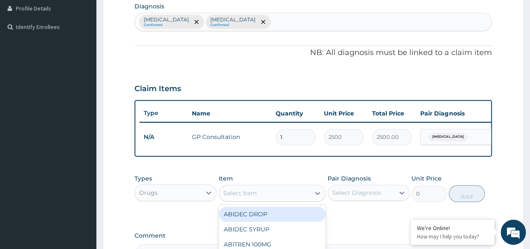
click at [252, 197] on div "Select Item" at bounding box center [240, 193] width 34 height 8
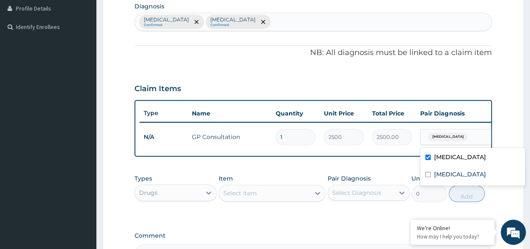
click at [468, 134] on span "Upper respiratory infection" at bounding box center [447, 136] width 39 height 8
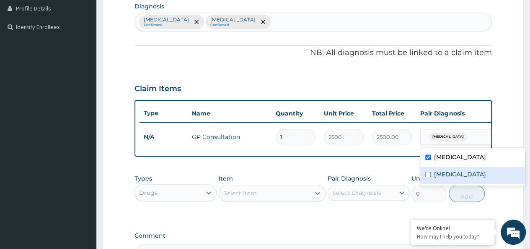
click at [459, 171] on label "Gastroenteritis" at bounding box center [460, 174] width 52 height 8
checkbox input "true"
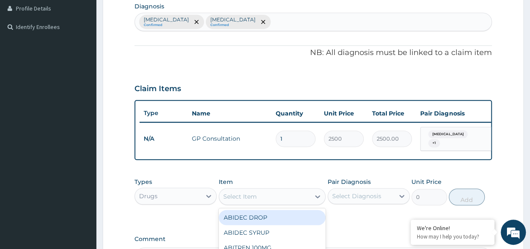
click at [289, 199] on div "Select Item" at bounding box center [264, 195] width 91 height 13
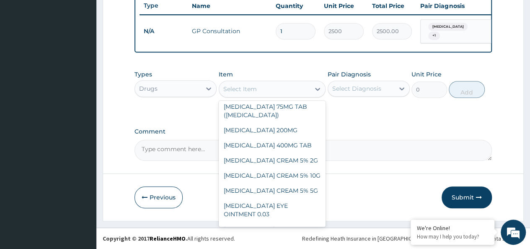
scroll to position [106, 0]
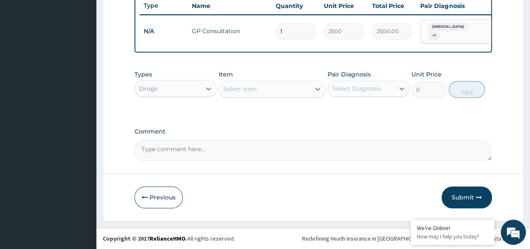
click at [240, 87] on div "Select Item" at bounding box center [240, 89] width 34 height 8
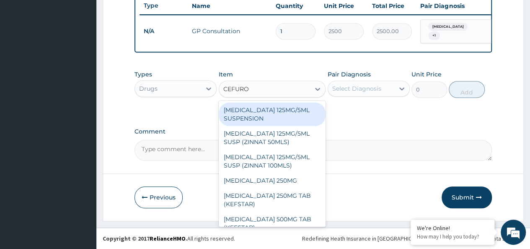
type input "CEFUROX"
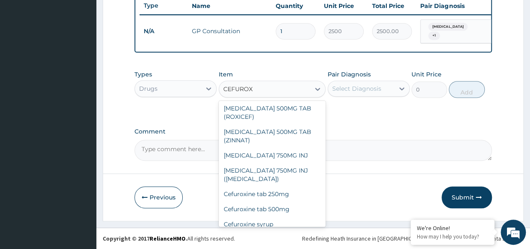
scroll to position [149, 0]
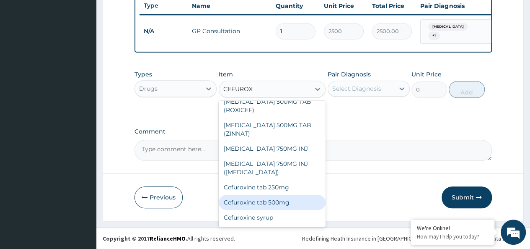
click at [297, 205] on div "Cefuroxine tab 500mg" at bounding box center [272, 201] width 107 height 15
type input "500"
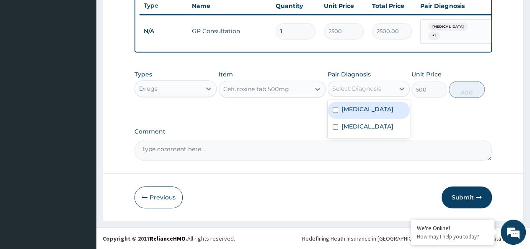
click at [366, 89] on div "Select Diagnosis" at bounding box center [356, 88] width 49 height 8
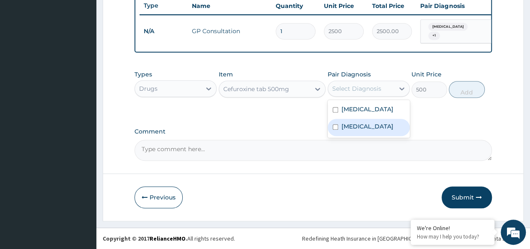
click at [371, 130] on label "Gastroenteritis" at bounding box center [368, 126] width 52 height 8
checkbox input "true"
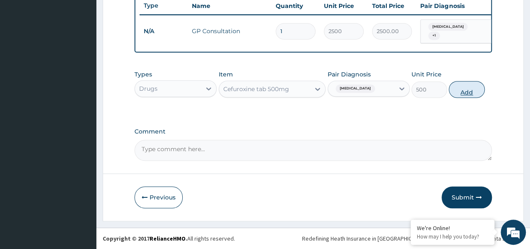
click at [471, 93] on button "Add" at bounding box center [467, 89] width 36 height 17
type input "0"
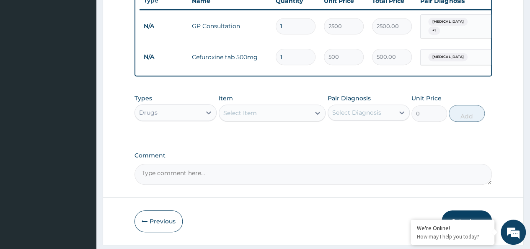
type input "10"
type input "5000.00"
type input "10"
click at [288, 112] on div "Select Item" at bounding box center [264, 112] width 91 height 13
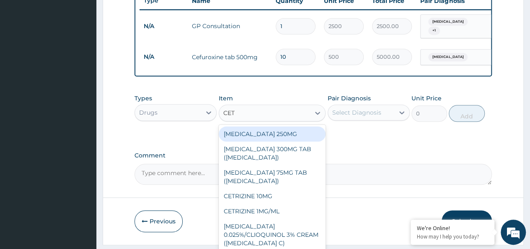
type input "CETR"
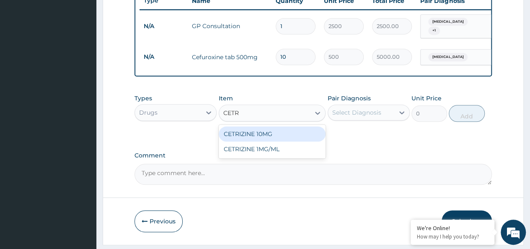
click at [284, 140] on div "CETRIZINE 10MG" at bounding box center [272, 133] width 107 height 15
type input "50"
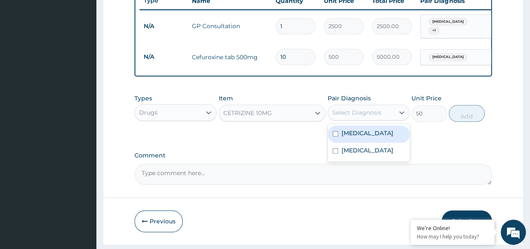
click at [346, 117] on div "Select Diagnosis" at bounding box center [356, 112] width 49 height 8
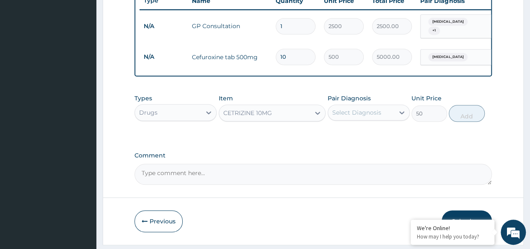
click at [376, 117] on div "Select Diagnosis" at bounding box center [356, 112] width 49 height 8
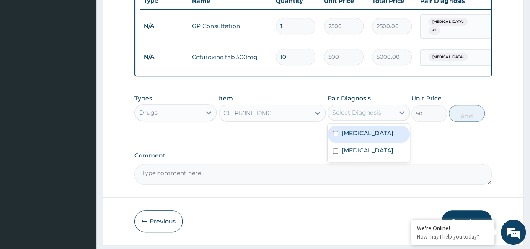
click at [376, 117] on div "Select Diagnosis" at bounding box center [356, 112] width 49 height 8
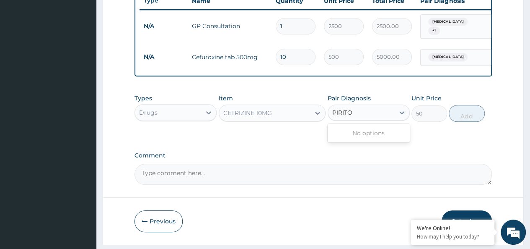
type input "PIRITON"
drag, startPoint x: 376, startPoint y: 120, endPoint x: 407, endPoint y: 117, distance: 31.2
click at [407, 117] on div "Select Diagnosis" at bounding box center [369, 112] width 82 height 16
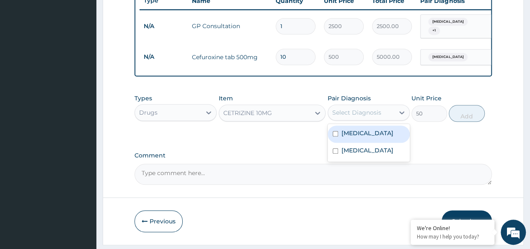
click at [367, 117] on div "Select Diagnosis" at bounding box center [356, 112] width 49 height 8
click at [352, 137] on label "Upper respiratory infection" at bounding box center [368, 133] width 52 height 8
checkbox input "true"
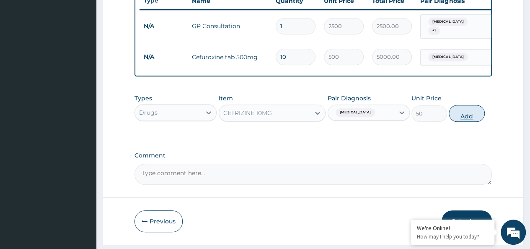
click at [464, 119] on button "Add" at bounding box center [467, 113] width 36 height 17
type input "0"
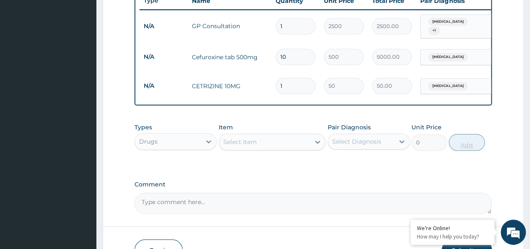
type input "10"
type input "500.00"
type input "10"
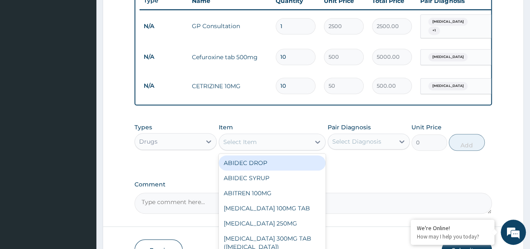
click at [273, 148] on div "Select Item" at bounding box center [264, 141] width 91 height 13
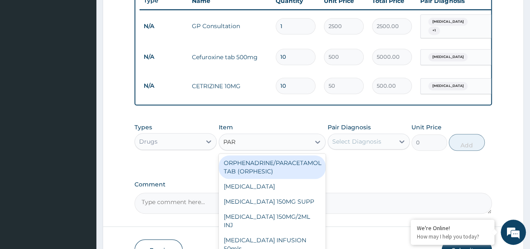
type input "PARA"
click at [252, 174] on div "ORPHENADRINE/PARACETAMOL TAB (ORPHESIC)" at bounding box center [272, 166] width 107 height 23
type input "30"
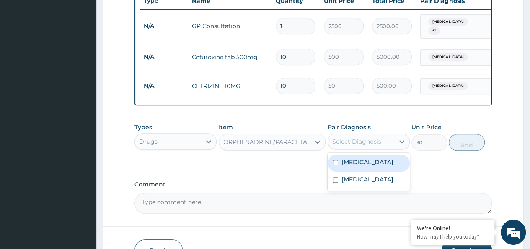
click at [343, 148] on div "Select Diagnosis" at bounding box center [361, 141] width 66 height 13
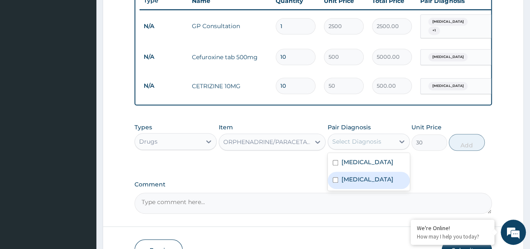
click at [346, 189] on div "Gastroenteritis" at bounding box center [369, 179] width 82 height 17
checkbox input "true"
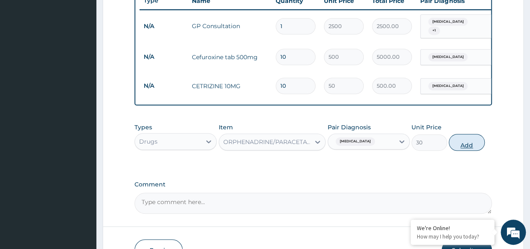
click at [468, 150] on button "Add" at bounding box center [467, 142] width 36 height 17
type input "0"
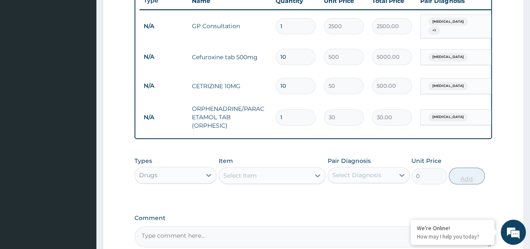
type input "10"
type input "300.00"
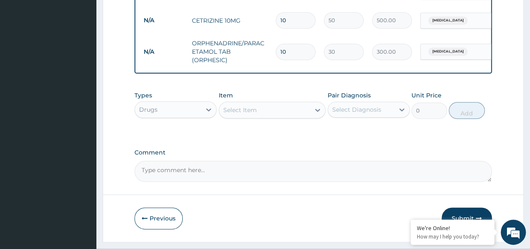
scroll to position [400, 0]
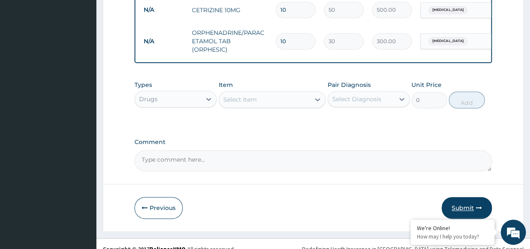
type input "10"
click at [463, 210] on button "Submit" at bounding box center [467, 208] width 50 height 22
